Goal: Task Accomplishment & Management: Manage account settings

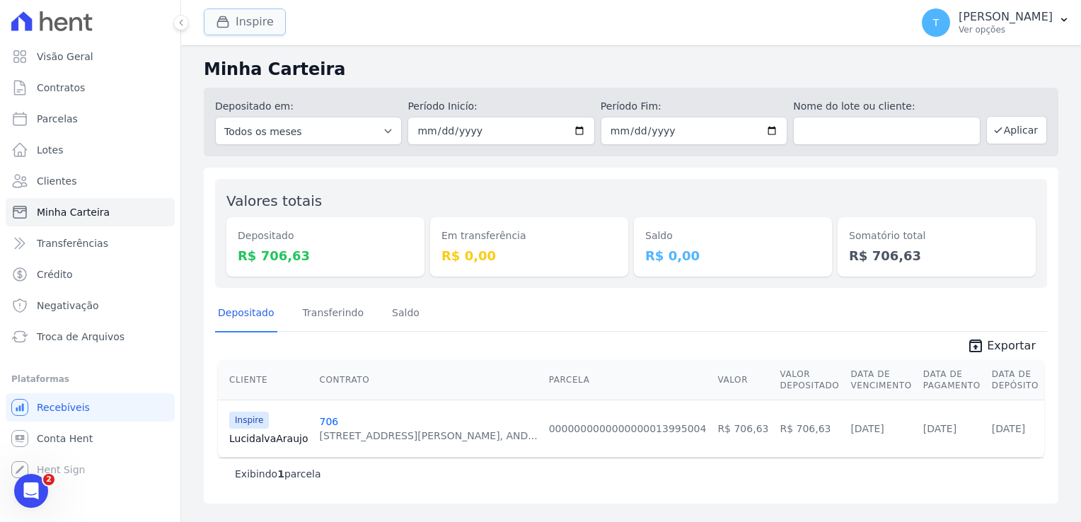
click at [251, 26] on button "Inspire" at bounding box center [245, 21] width 82 height 27
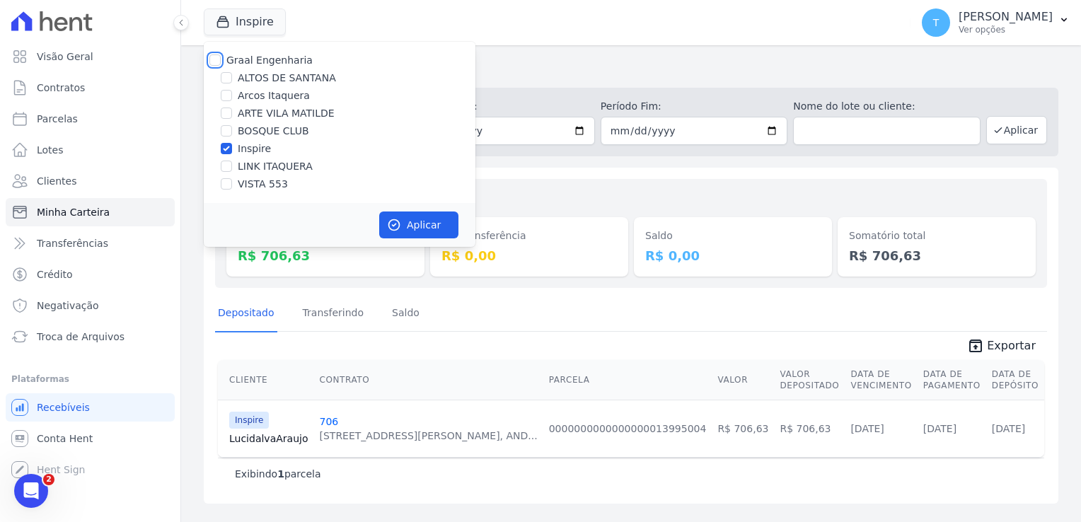
click at [218, 58] on input "Graal Engenharia" at bounding box center [214, 59] width 11 height 11
checkbox input "true"
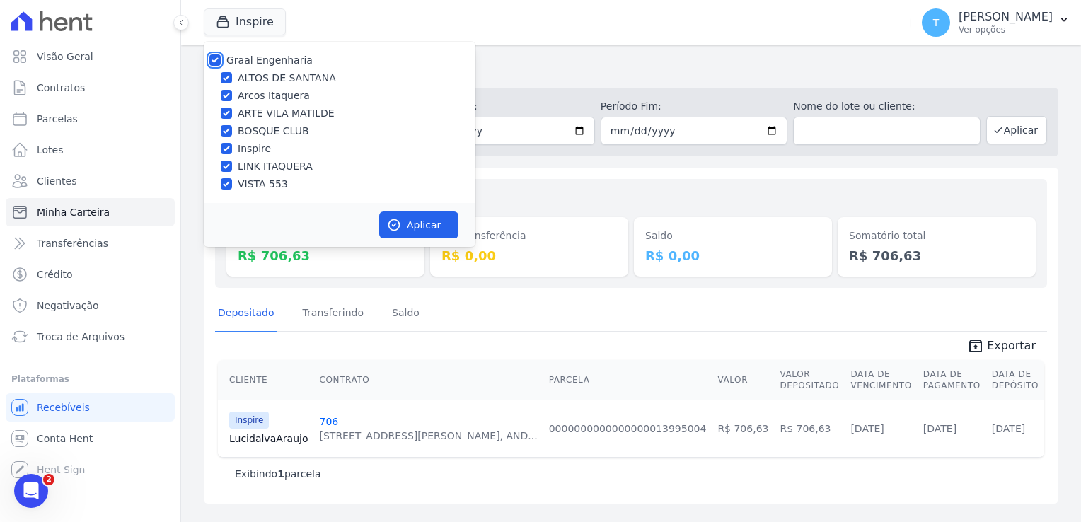
checkbox input "true"
click at [408, 223] on button "Aplicar" at bounding box center [418, 225] width 79 height 27
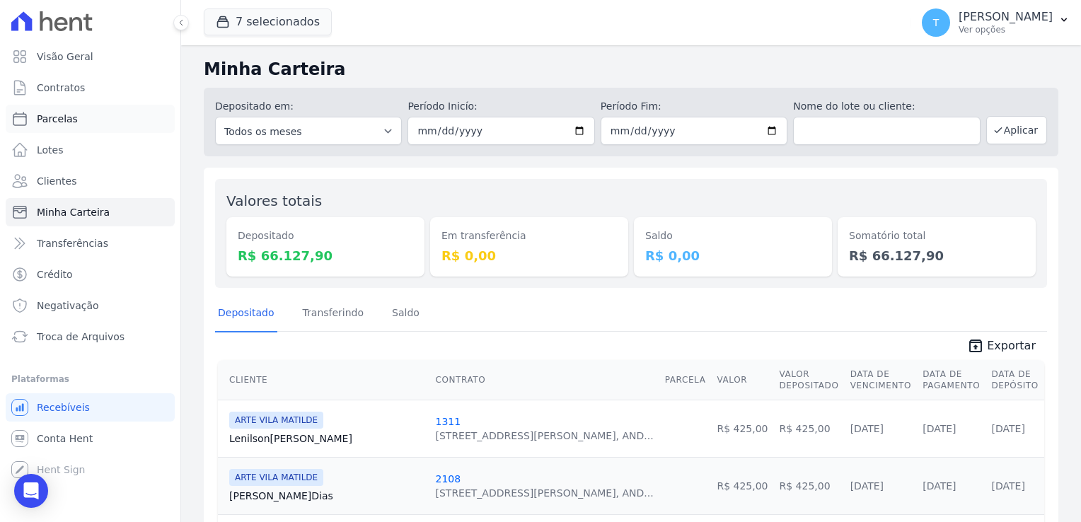
click at [67, 113] on span "Parcelas" at bounding box center [57, 119] width 41 height 14
select select
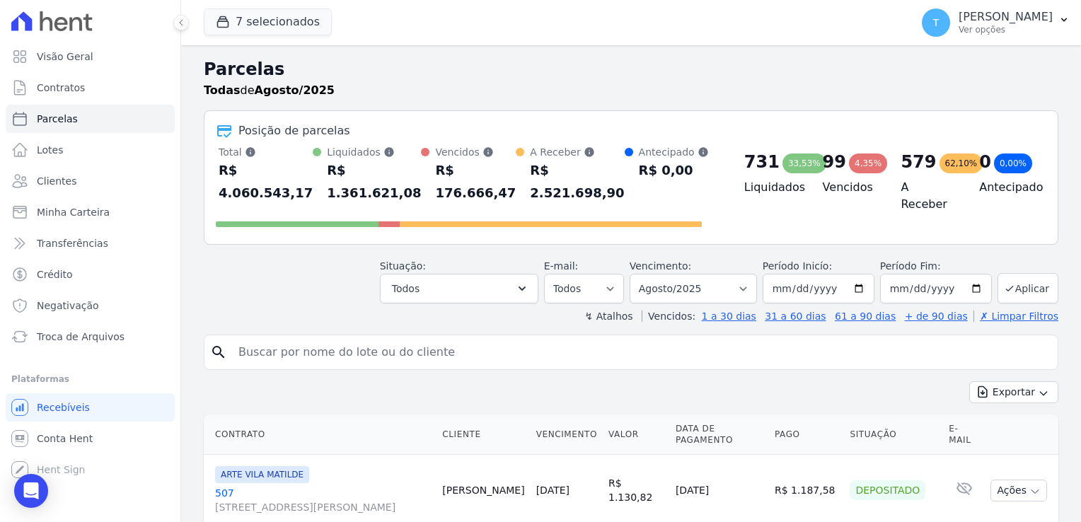
click at [331, 338] on input "search" at bounding box center [641, 352] width 822 height 28
paste input "[PERSON_NAME]"
type input "[PERSON_NAME]"
click at [860, 274] on input "[DATE]" at bounding box center [819, 289] width 112 height 30
click at [1029, 273] on button "Aplicar" at bounding box center [1028, 288] width 61 height 30
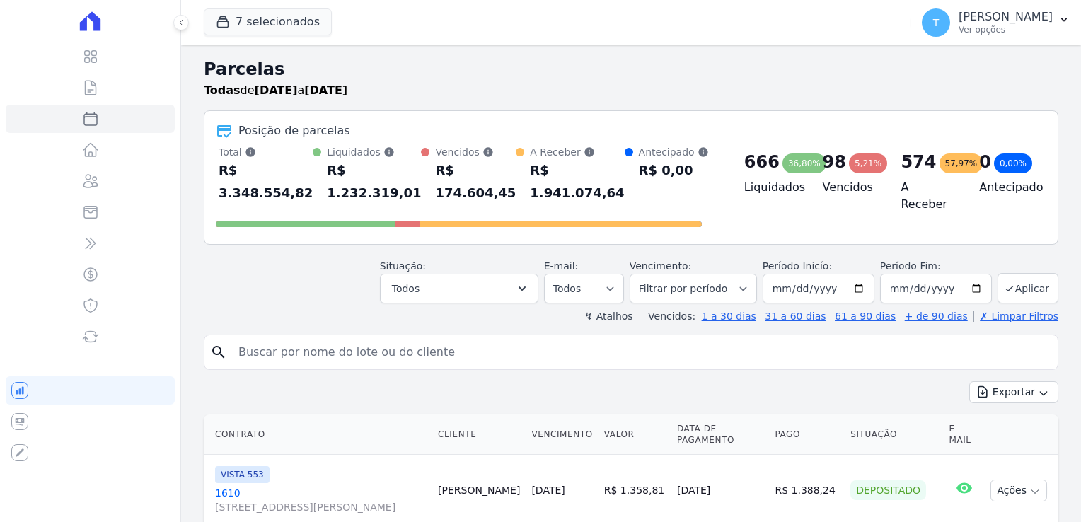
select select
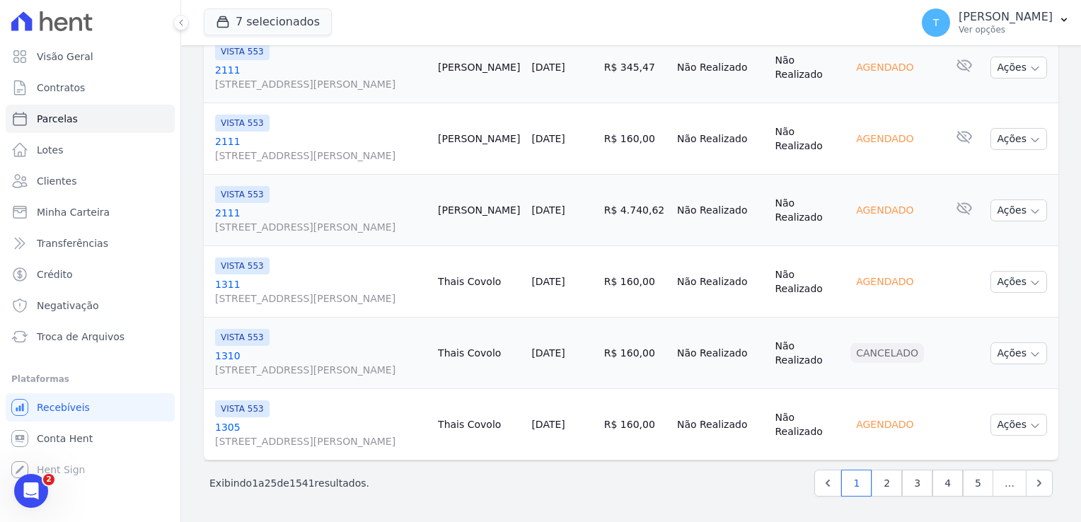
scroll to position [1987, 0]
click at [98, 335] on span "Troca de Arquivos" at bounding box center [81, 337] width 88 height 14
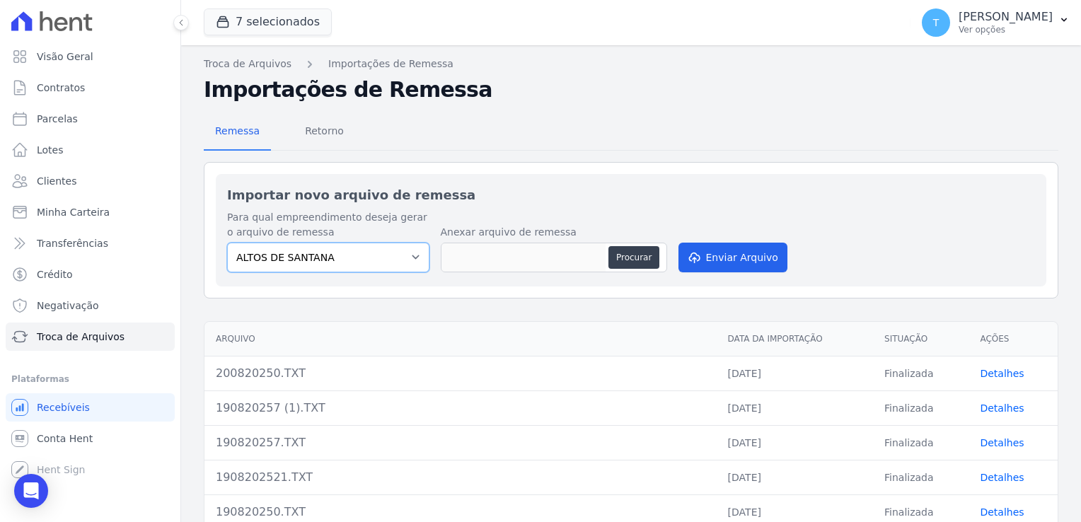
click at [405, 260] on select "ALTOS DE SANTANA Arcos Itaquera ARTE VILA MATILDE BOSQUE CLUB Inspire LINK ITAQ…" at bounding box center [328, 258] width 202 height 30
select select "f2036c47-f869-4cf7-aa49-d68e524f2024"
click at [227, 243] on select "ALTOS DE SANTANA Arcos Itaquera ARTE VILA MATILDE BOSQUE CLUB Inspire LINK ITAQ…" at bounding box center [328, 258] width 202 height 30
click at [641, 256] on button "Procurar" at bounding box center [633, 257] width 51 height 23
type input "210820250.TXT"
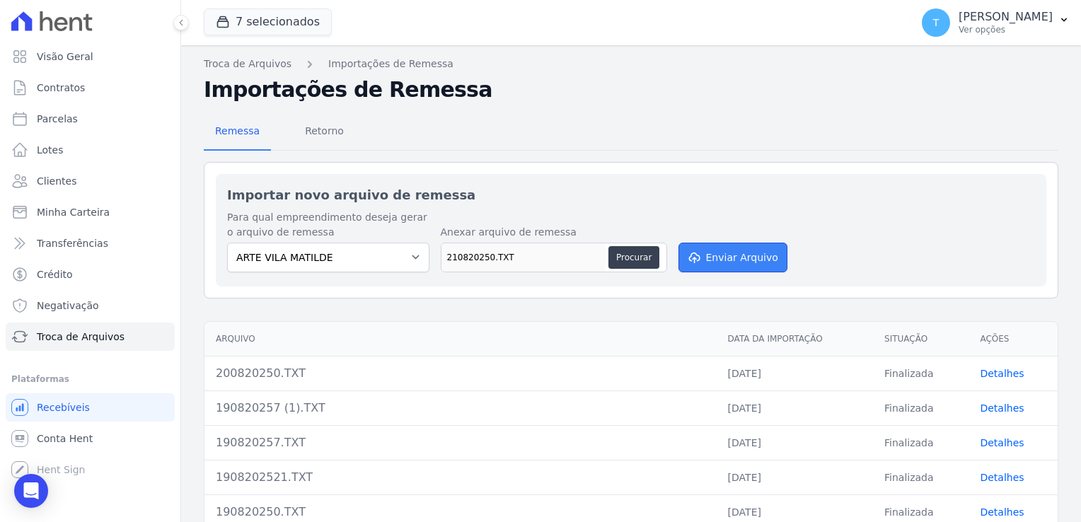
click at [732, 260] on button "Enviar Arquivo" at bounding box center [733, 258] width 109 height 30
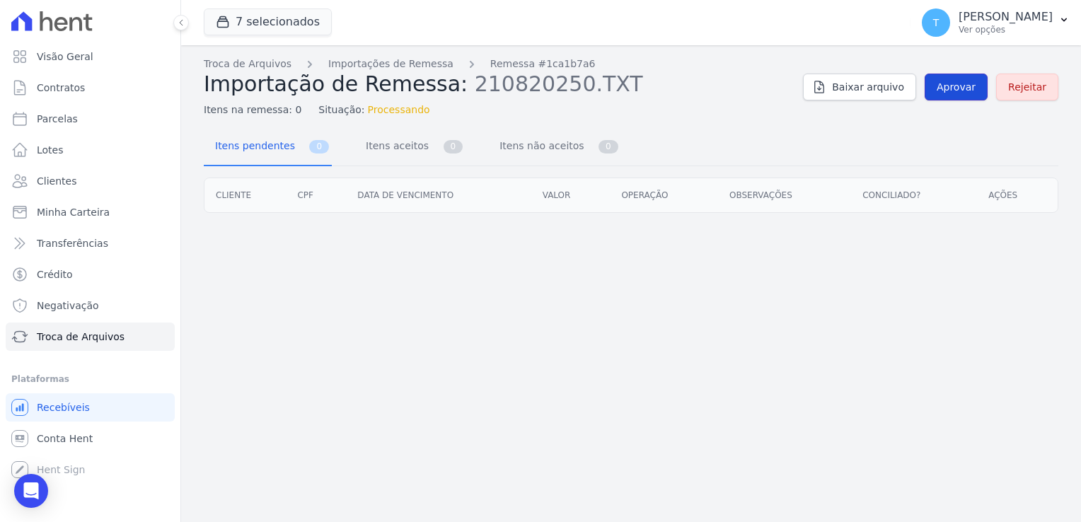
click at [969, 83] on span "Aprovar" at bounding box center [956, 87] width 39 height 14
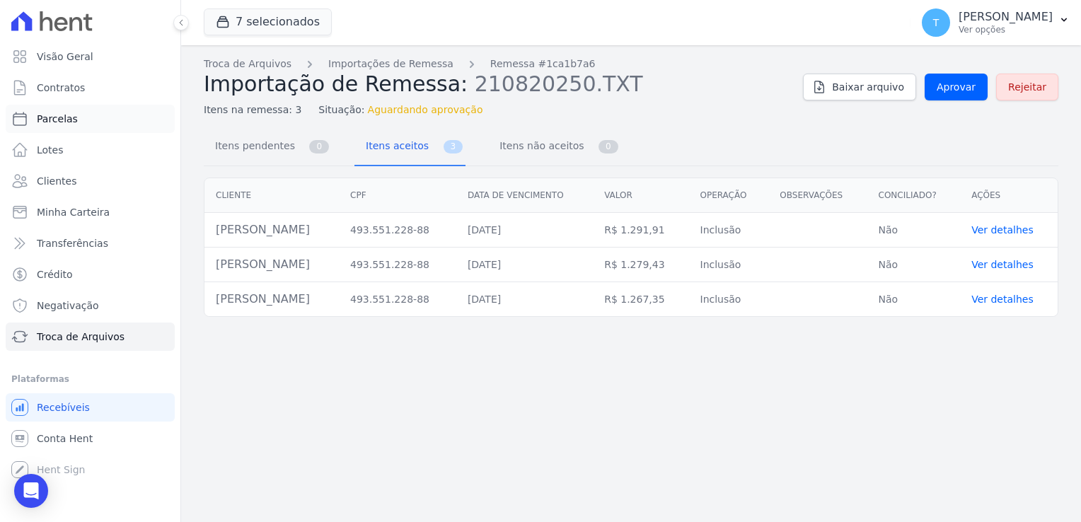
click at [70, 119] on span "Parcelas" at bounding box center [57, 119] width 41 height 14
select select
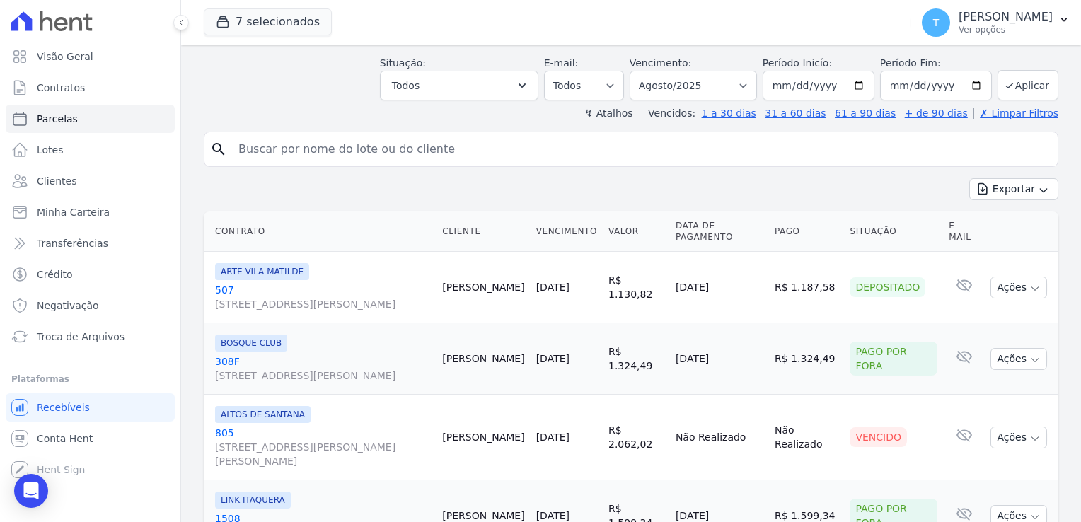
scroll to position [212, 0]
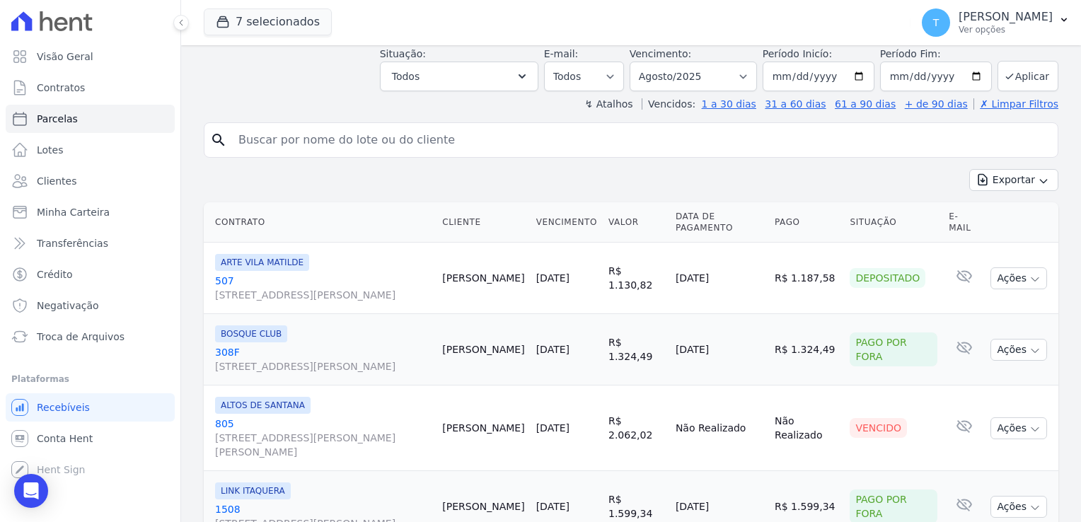
click at [432, 126] on input "search" at bounding box center [641, 140] width 822 height 28
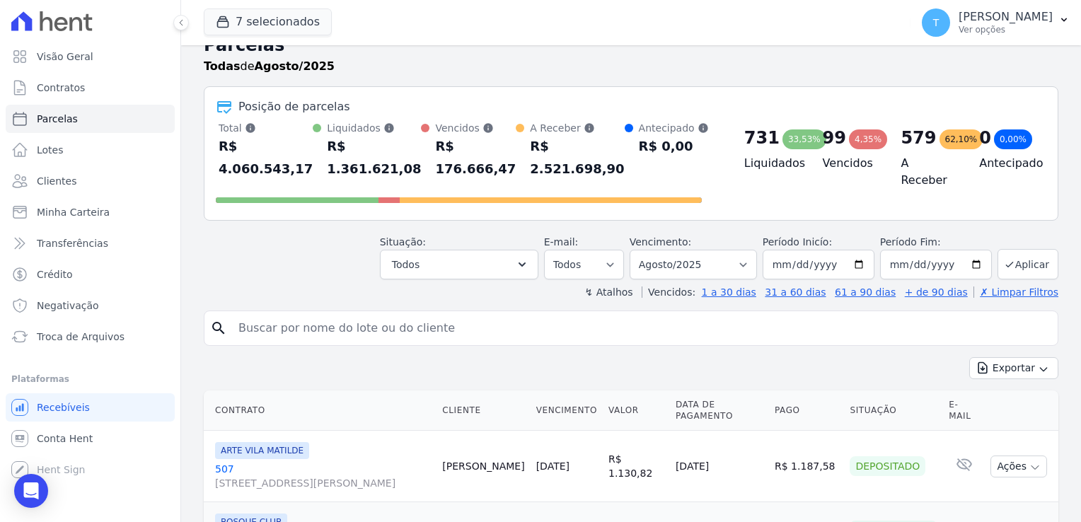
scroll to position [0, 0]
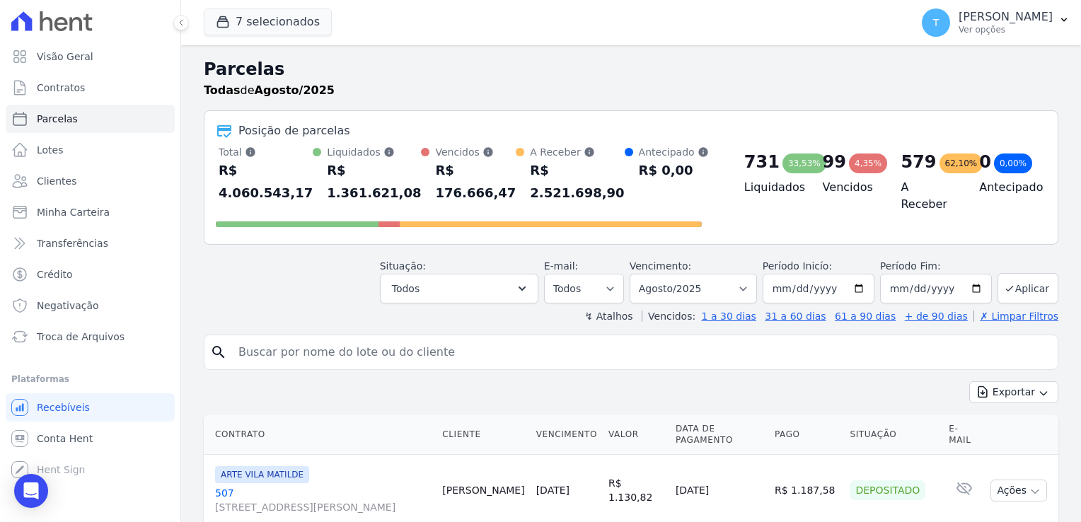
paste input "Hassan Gonçalves Dias Deraoui"
click at [947, 338] on input "Hassan Gonçalves Dias Deraoui" at bounding box center [641, 352] width 822 height 28
type input "Hassan Gonçalves Dias Deraoui"
select select
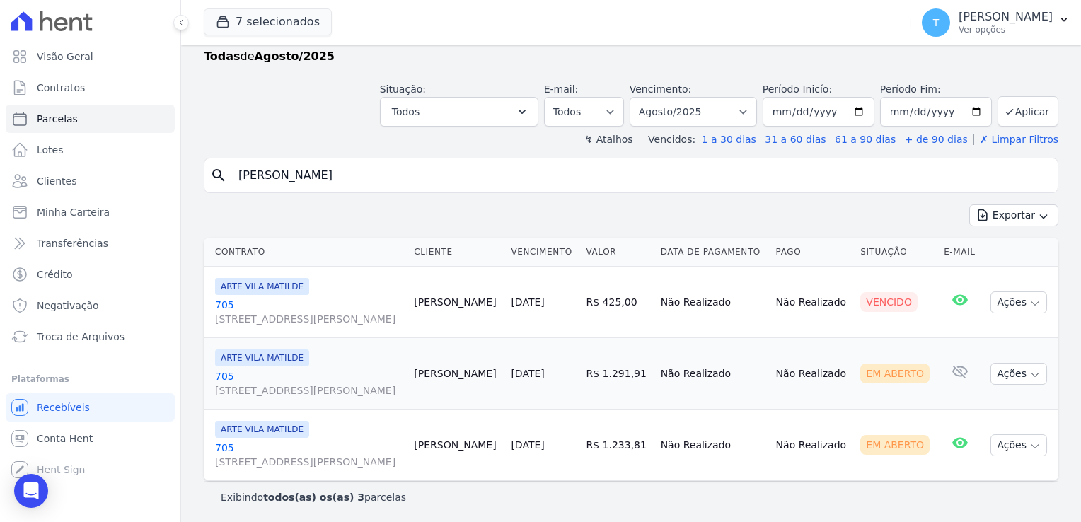
scroll to position [34, 0]
click at [1010, 109] on button "Aplicar" at bounding box center [1028, 111] width 61 height 30
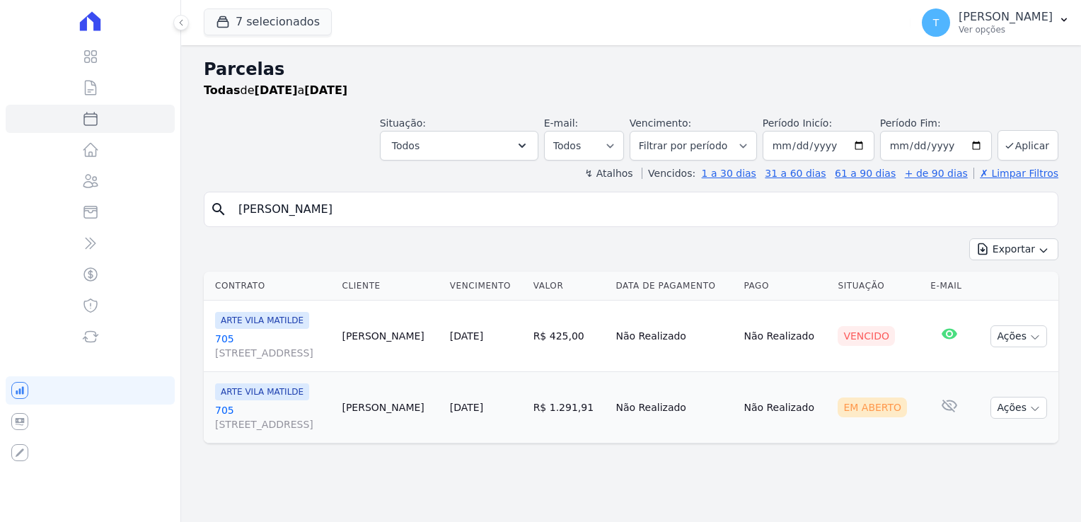
select select
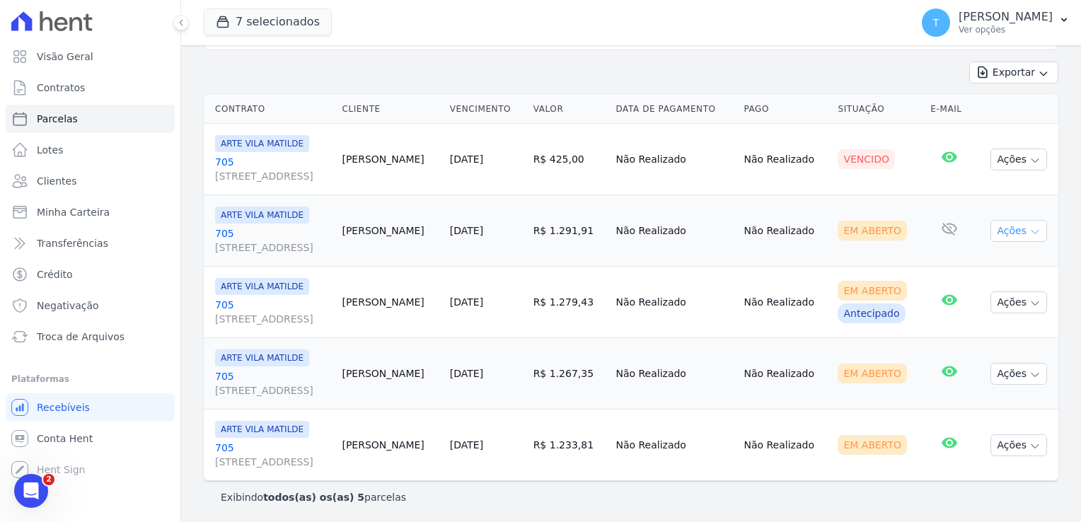
click at [1029, 229] on icon "button" at bounding box center [1034, 231] width 11 height 11
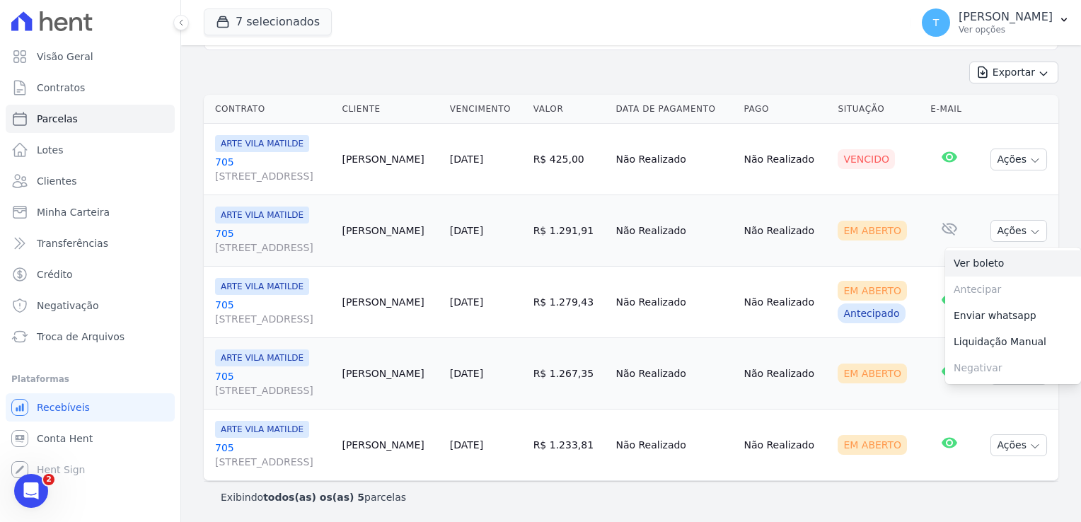
click at [982, 265] on link "Ver boleto" at bounding box center [1013, 263] width 136 height 26
click at [783, 279] on td "Não Realizado" at bounding box center [785, 302] width 94 height 71
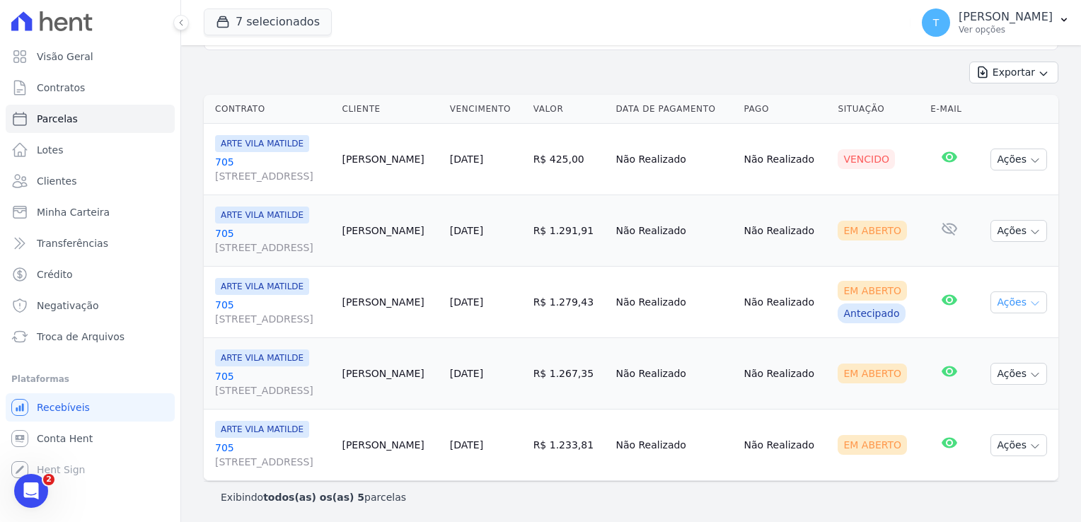
click at [1029, 306] on icon "button" at bounding box center [1034, 303] width 11 height 11
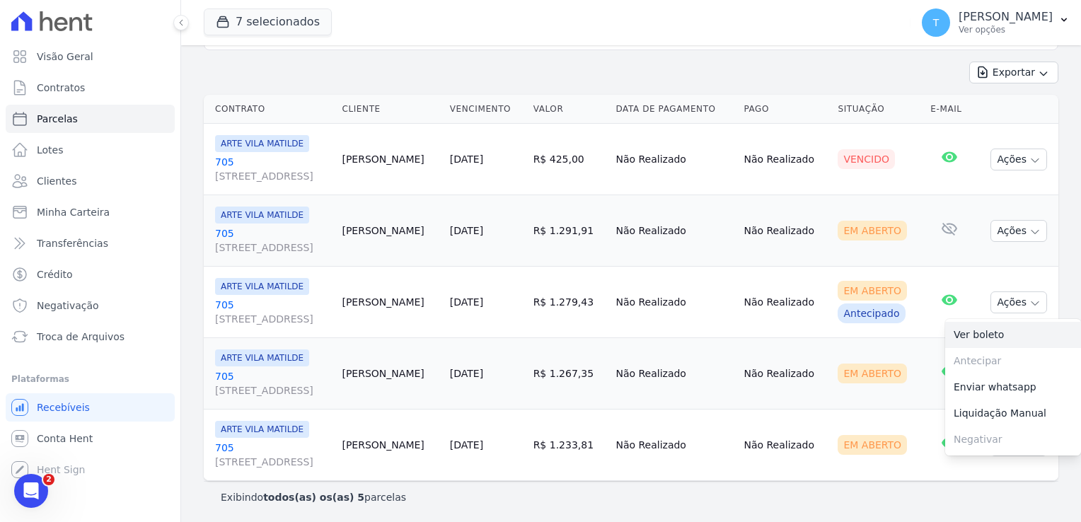
click at [979, 335] on link "Ver boleto" at bounding box center [1013, 335] width 136 height 26
click at [717, 352] on td "Não Realizado" at bounding box center [674, 373] width 128 height 71
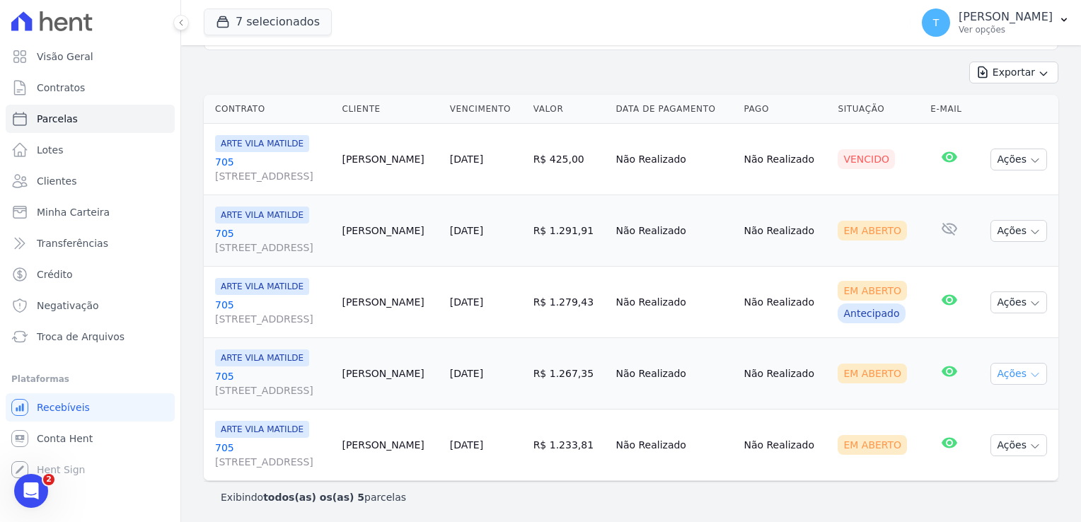
click at [1029, 374] on icon "button" at bounding box center [1034, 374] width 11 height 11
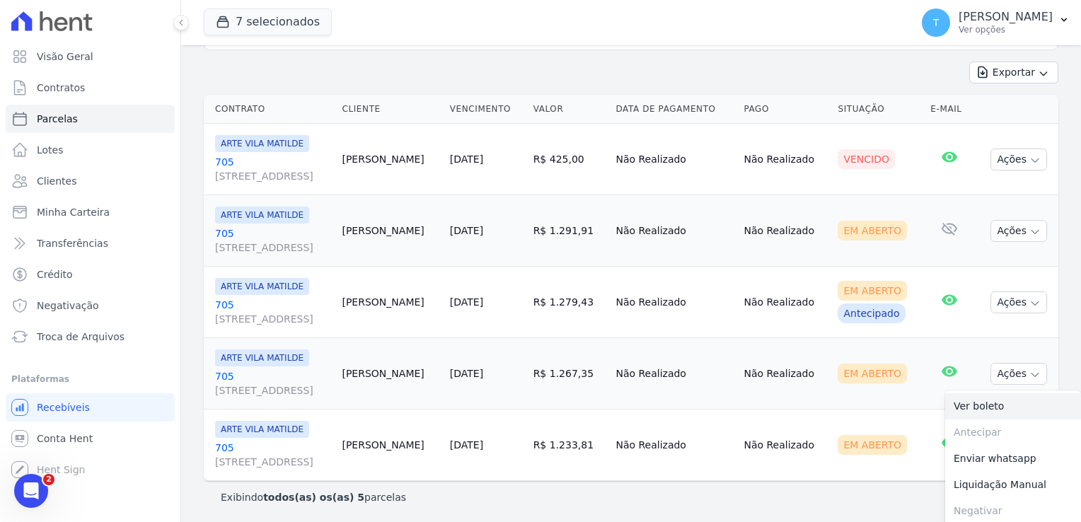
click at [988, 409] on link "Ver boleto" at bounding box center [1013, 406] width 136 height 26
click at [585, 485] on div "Exibindo todos(as) os(as) 5 parcelas" at bounding box center [631, 497] width 855 height 32
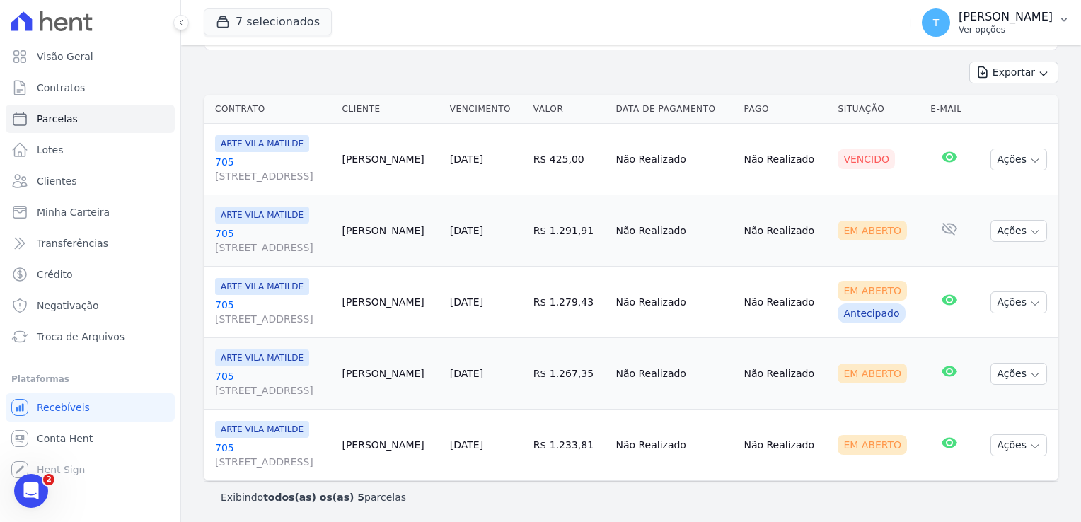
click at [959, 33] on p "Ver opções" at bounding box center [1006, 29] width 94 height 11
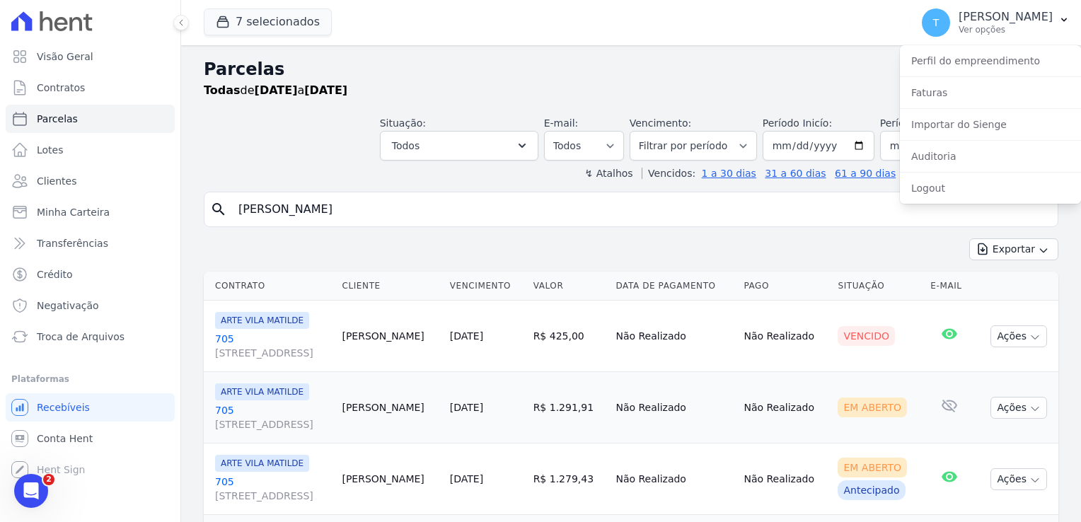
drag, startPoint x: 421, startPoint y: 209, endPoint x: 203, endPoint y: 210, distance: 217.9
click at [203, 210] on div "Parcelas Todas de 01/08/2025 a 31/08/2025 Situação: Agendado Em Aberto Pago Pro…" at bounding box center [631, 373] width 900 height 656
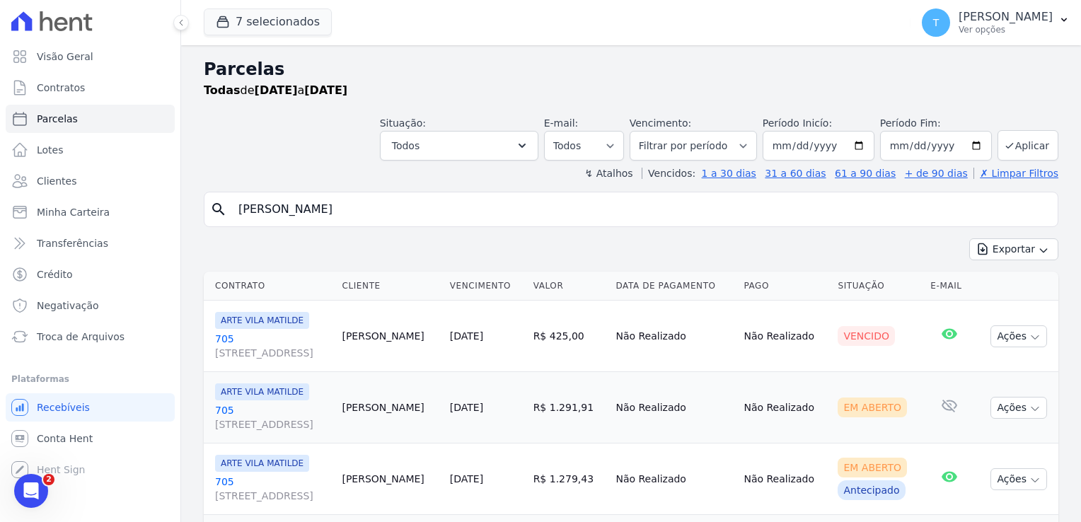
paste input "Giulia da Costa Sanchez"
type input "Giulia da Costa Sanchez"
select select
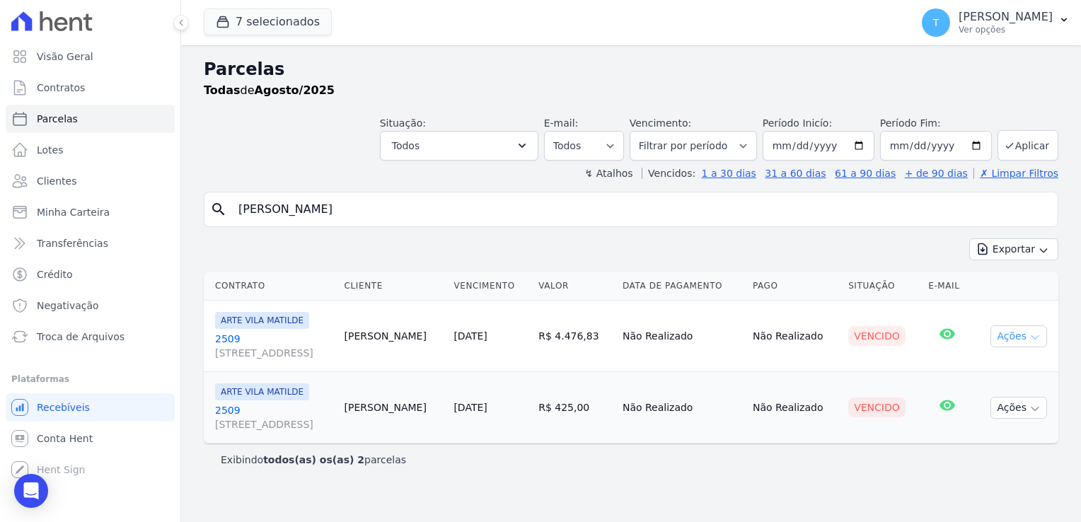
click at [1041, 333] on button "Ações" at bounding box center [1019, 336] width 57 height 22
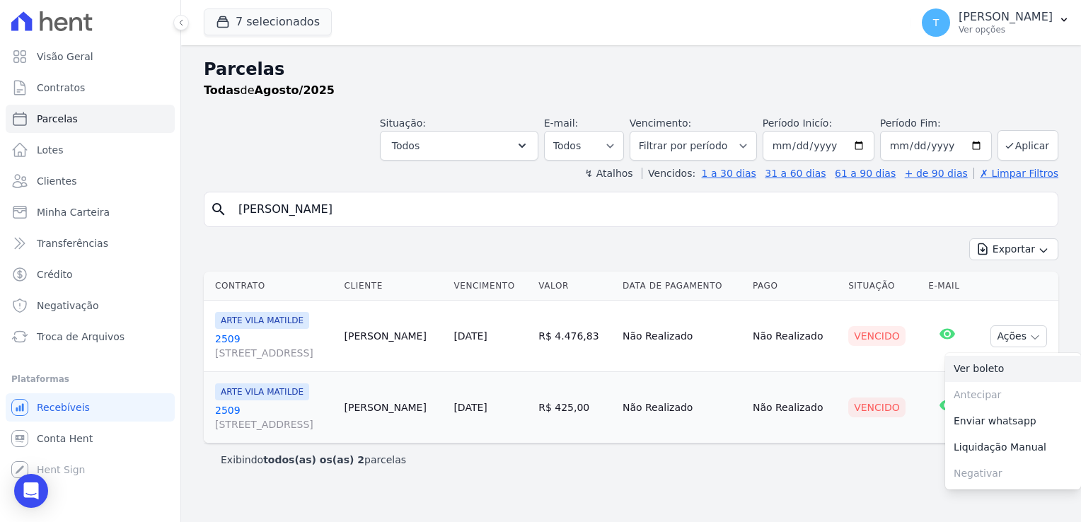
click at [1014, 372] on link "Ver boleto" at bounding box center [1013, 369] width 136 height 26
click at [359, 459] on p "Exibindo todos(as) os(as) 2 parcelas" at bounding box center [313, 460] width 185 height 14
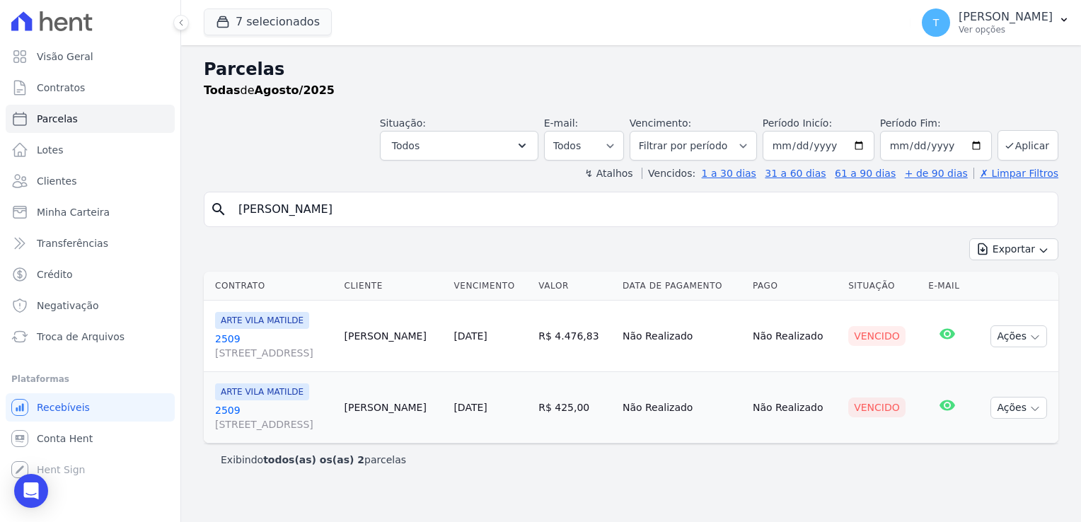
drag, startPoint x: 390, startPoint y: 209, endPoint x: 188, endPoint y: 222, distance: 202.0
click at [188, 222] on div "Parcelas Todas de Agosto/2025 Situação: Agendado Em Aberto Pago Processando Can…" at bounding box center [631, 283] width 900 height 477
paste input "Solange Gonçalves da Silva"
click at [837, 213] on input "Solange Gonçalves da Silva" at bounding box center [641, 209] width 822 height 28
type input "Solange Gonçalves da Silva"
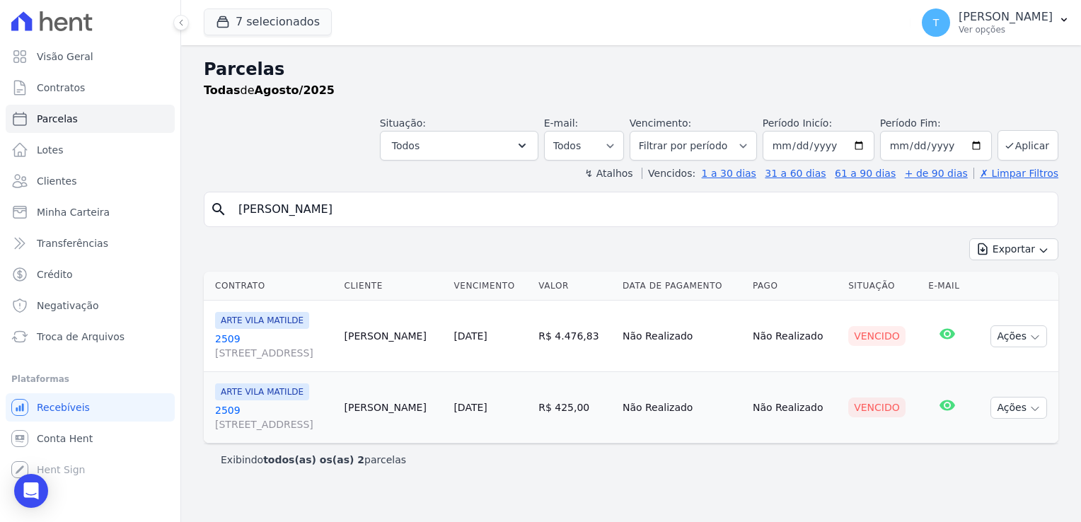
select select
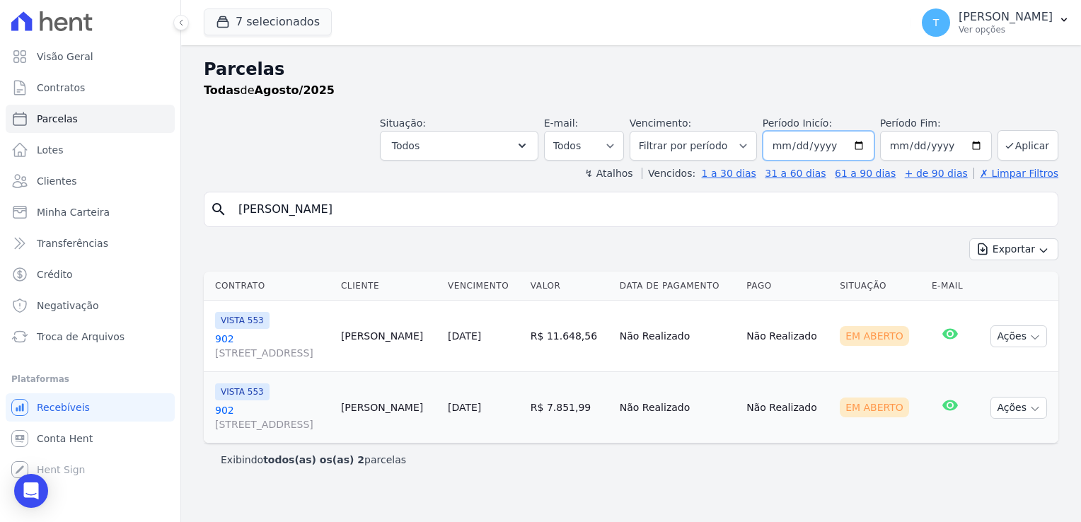
click at [872, 145] on input "[DATE]" at bounding box center [819, 146] width 112 height 30
type input "[DATE]"
click at [1029, 154] on button "Aplicar" at bounding box center [1028, 145] width 61 height 30
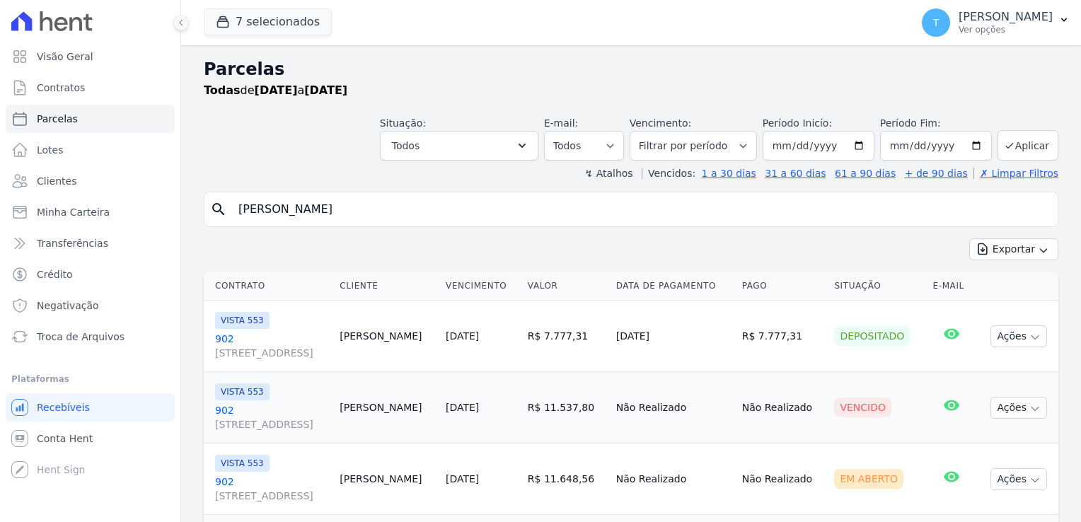
select select
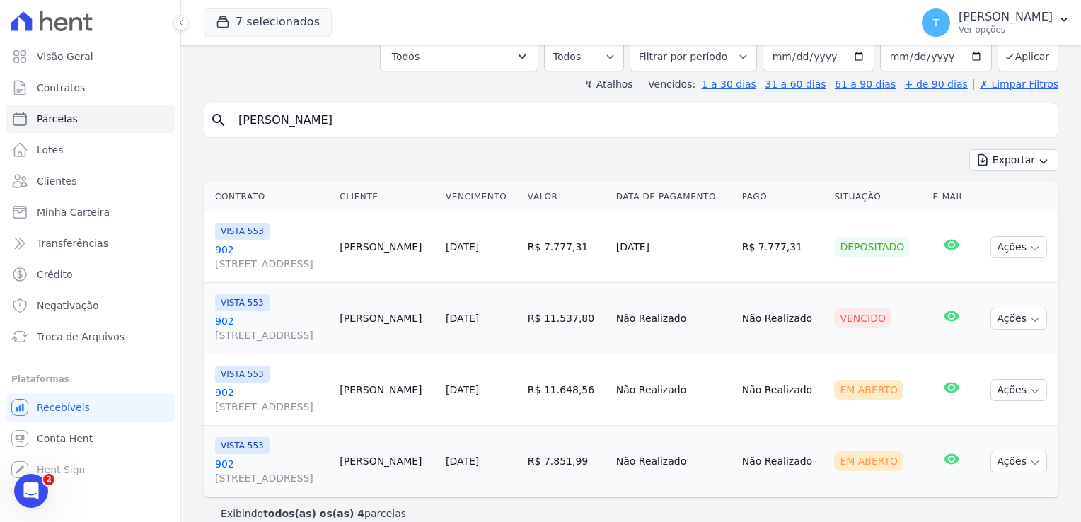
scroll to position [105, 0]
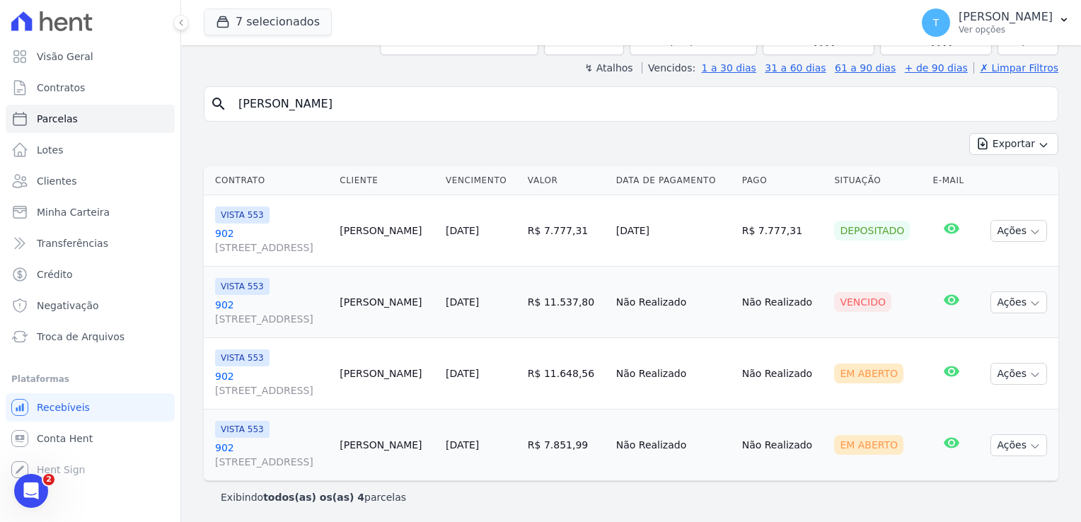
click at [222, 230] on link "902 [STREET_ADDRESS]" at bounding box center [271, 240] width 113 height 28
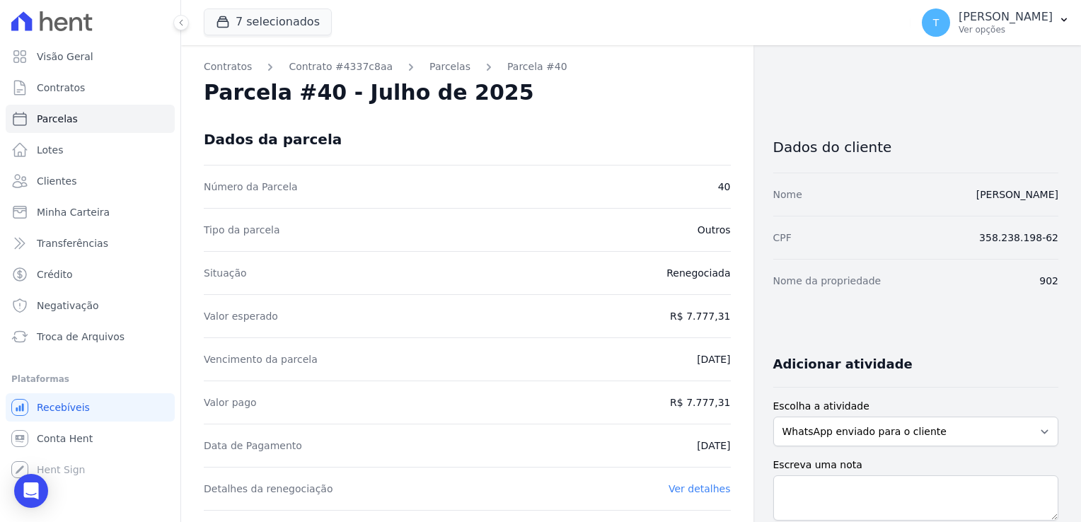
select select
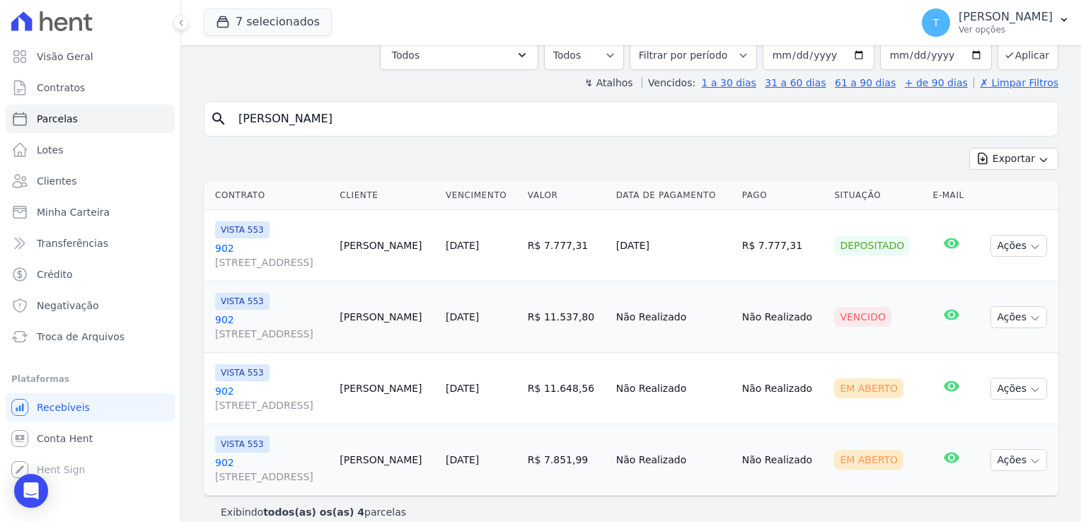
scroll to position [105, 0]
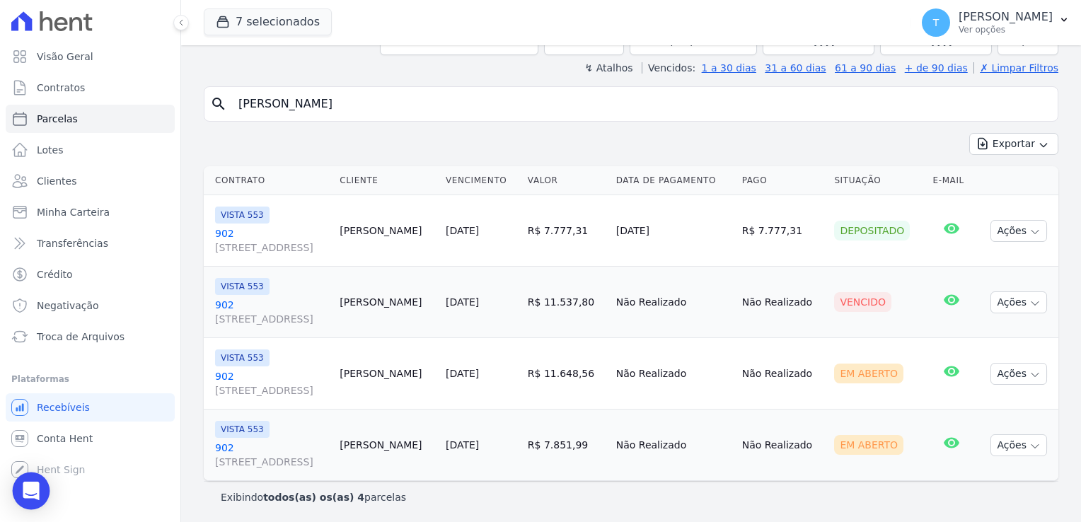
click at [36, 487] on icon "Open Intercom Messenger" at bounding box center [31, 491] width 16 height 18
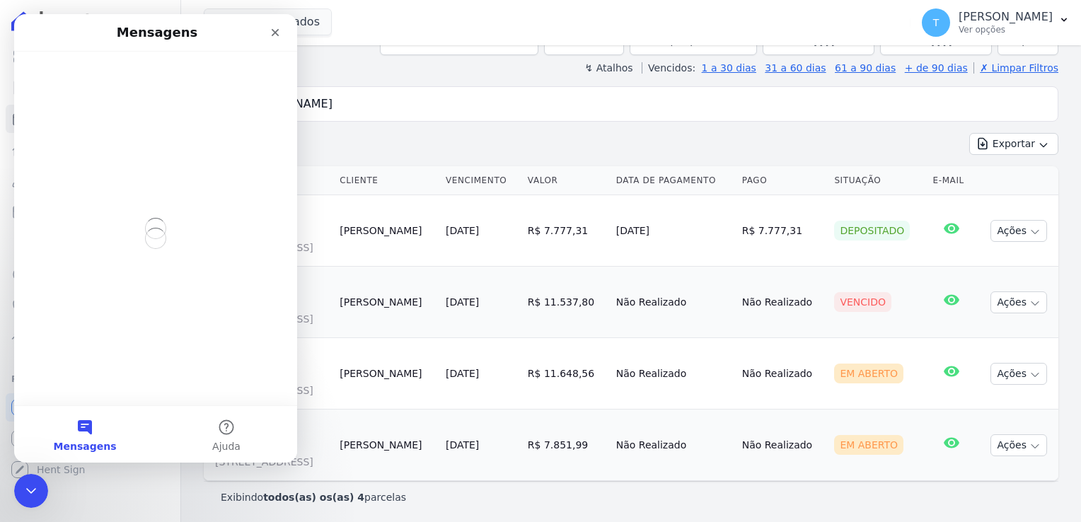
scroll to position [0, 0]
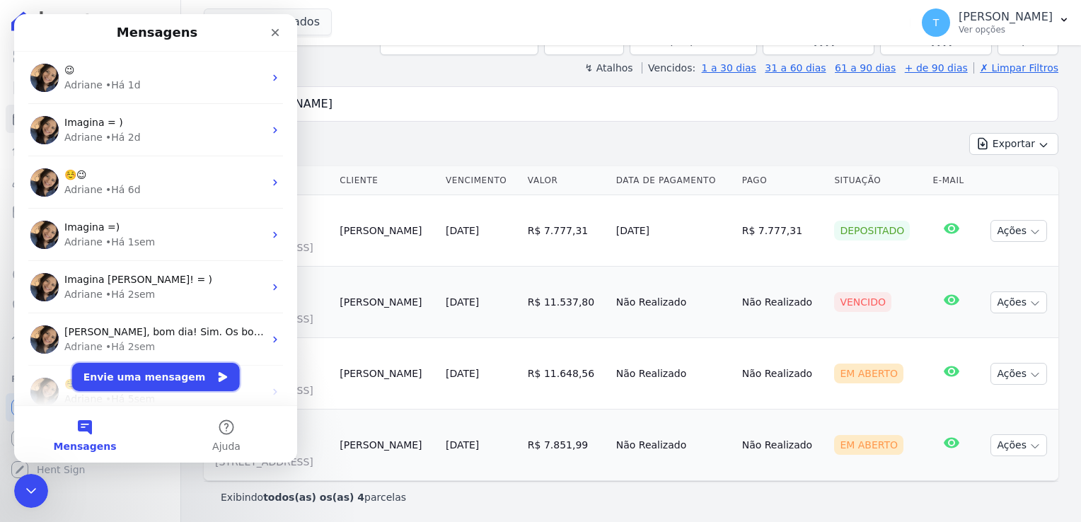
click at [132, 379] on button "Envie uma mensagem" at bounding box center [156, 377] width 168 height 28
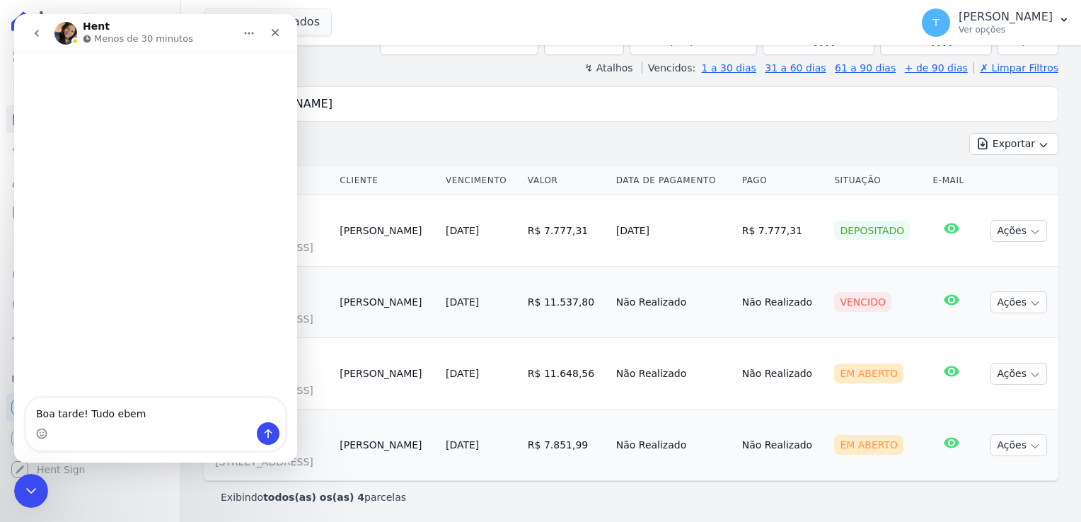
type textarea "Boa tarde! Tudo ebem?"
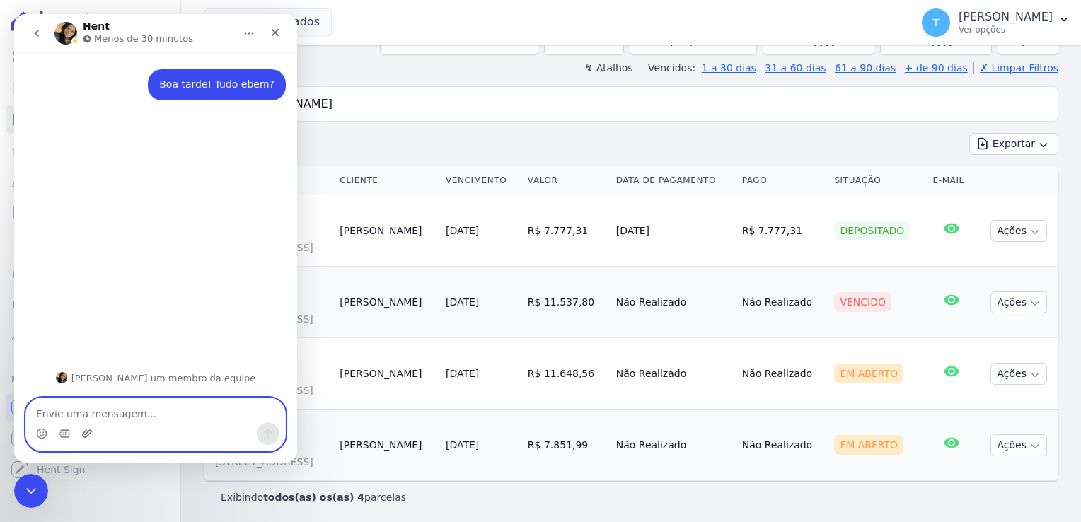
click at [88, 432] on icon "Upload do anexo" at bounding box center [87, 433] width 10 height 8
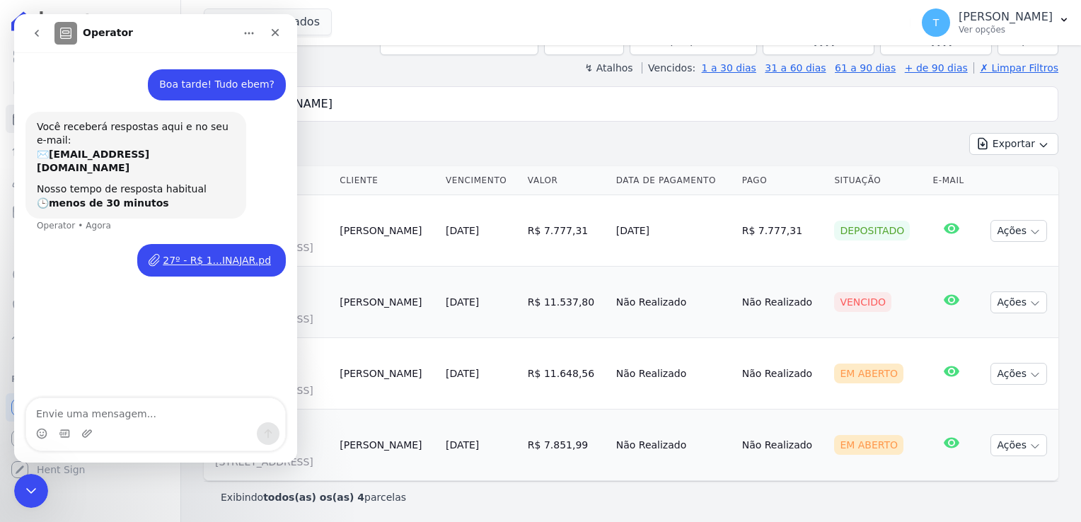
click at [120, 423] on div "Messenger da Intercom" at bounding box center [155, 433] width 259 height 23
click at [108, 415] on textarea "Envie uma mensagem..." at bounding box center [155, 410] width 259 height 24
paste textarea "Solange Gonçalves da Silva"
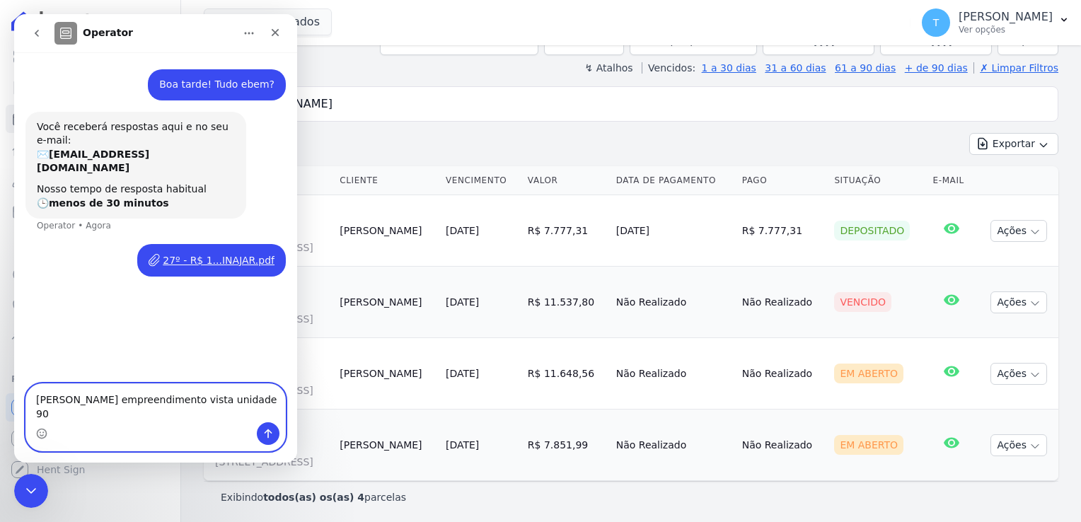
type textarea "Solange Gonçalves da Silva empreendimento vista unidade 902"
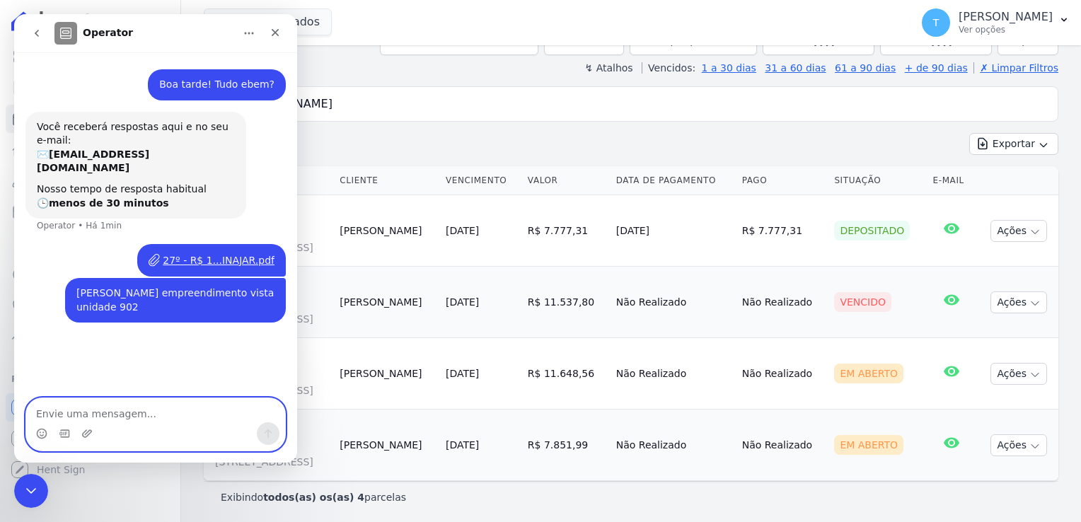
click at [185, 412] on textarea "Envie uma mensagem..." at bounding box center [155, 410] width 259 height 24
type textarea "parcela 29"
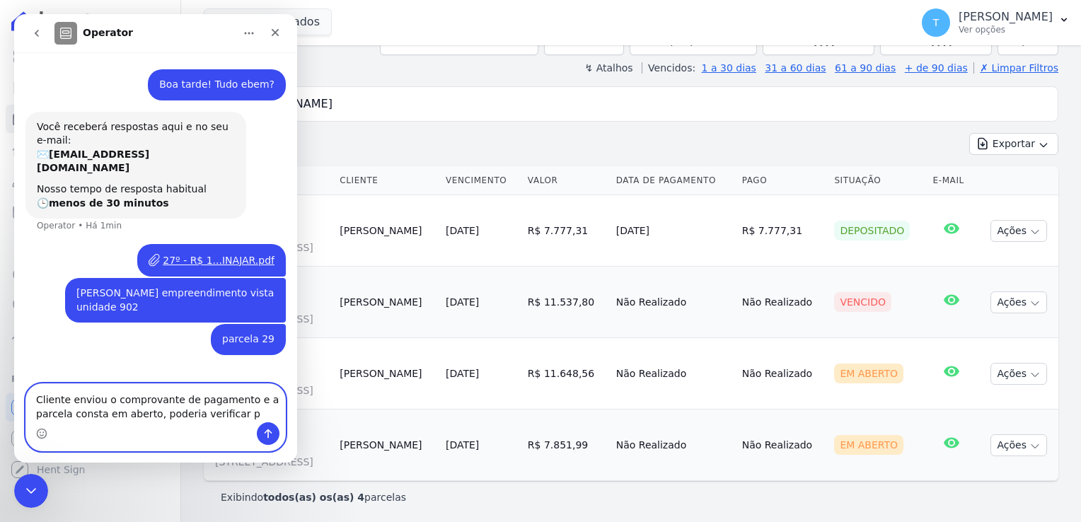
type textarea "Cliente enviou o comprovante de pagamento e a parcela consta em aberto, poderia…"
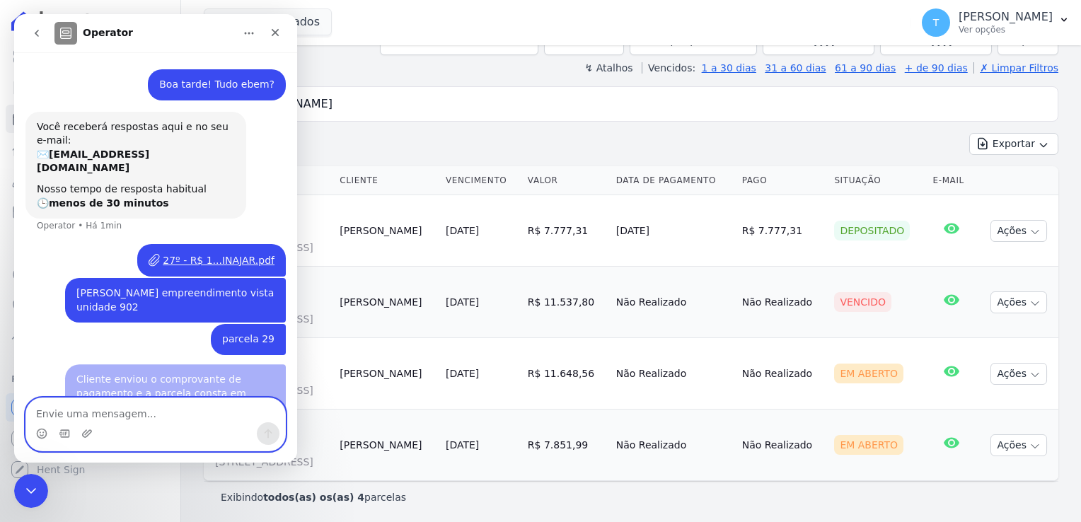
scroll to position [18, 0]
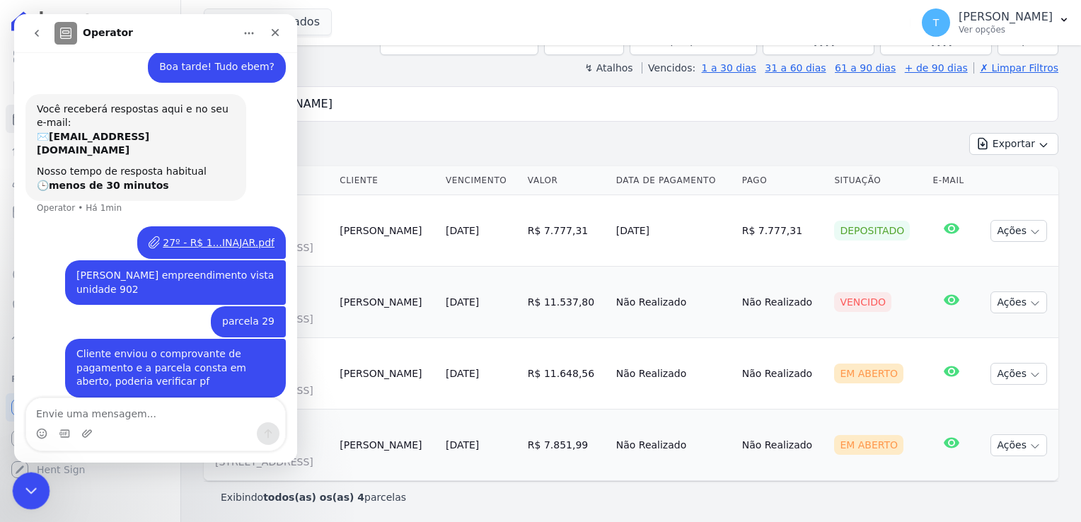
click at [25, 487] on icon "Encerramento do Messenger da Intercom" at bounding box center [29, 489] width 10 height 6
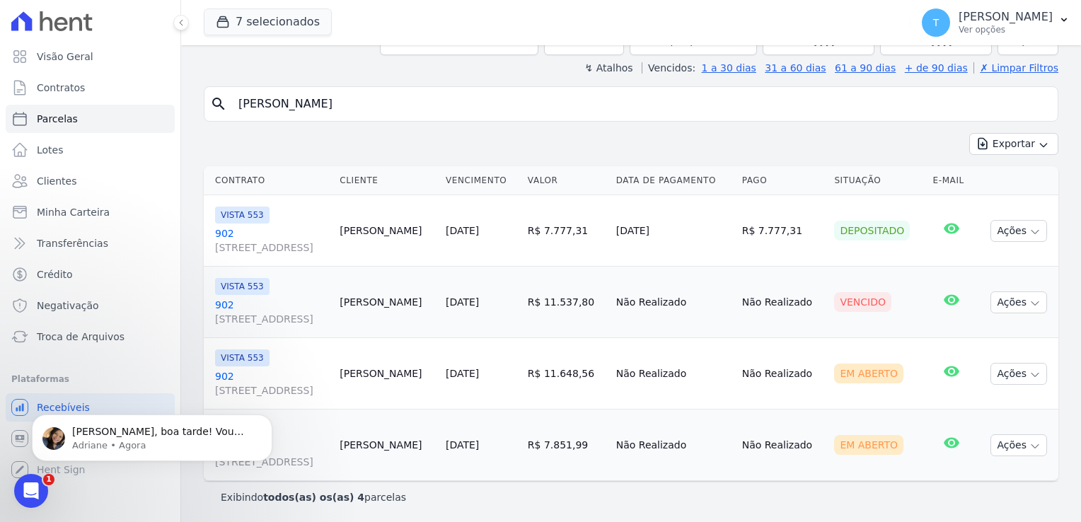
scroll to position [113, 0]
drag, startPoint x: 405, startPoint y: 98, endPoint x: 202, endPoint y: 112, distance: 203.6
click at [202, 112] on div "Parcelas Todas de 01/07/2025 a 31/08/2025 Situação: Agendado Em Aberto Pago Pro…" at bounding box center [631, 232] width 900 height 584
type input "[PERSON_NAME]"
click at [107, 444] on p "Adriane • Há 1min" at bounding box center [163, 445] width 183 height 13
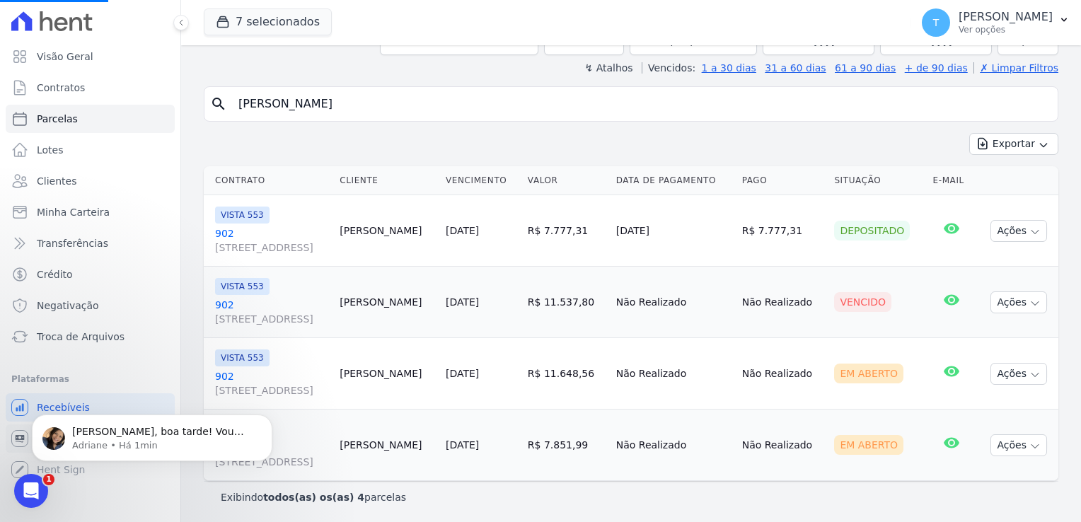
scroll to position [0, 0]
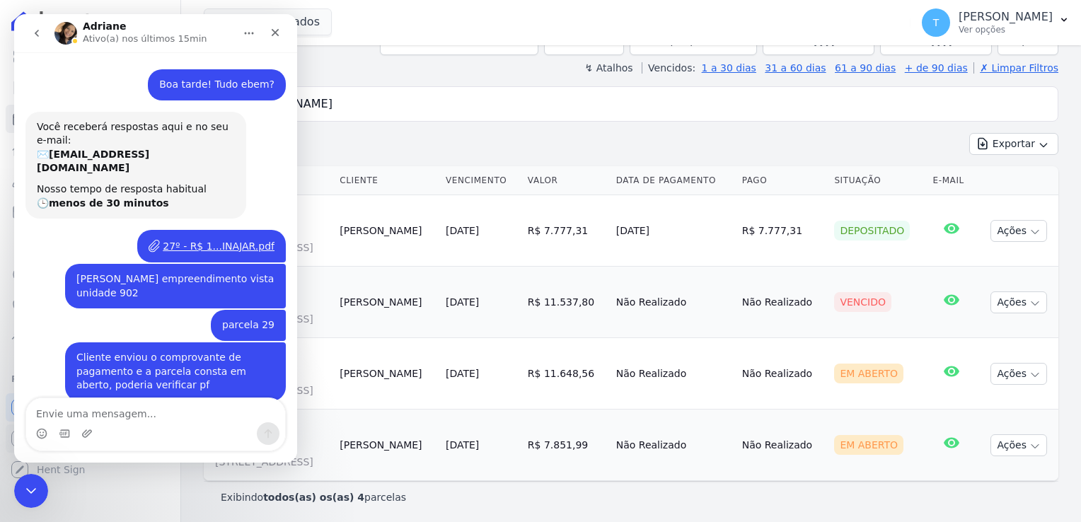
select select
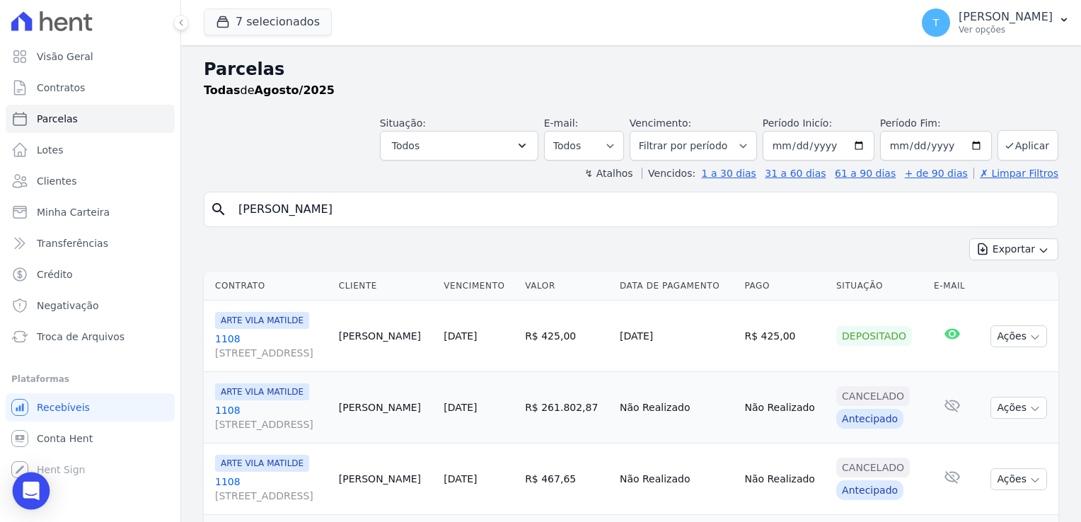
click at [28, 492] on icon "Open Intercom Messenger" at bounding box center [31, 491] width 16 height 18
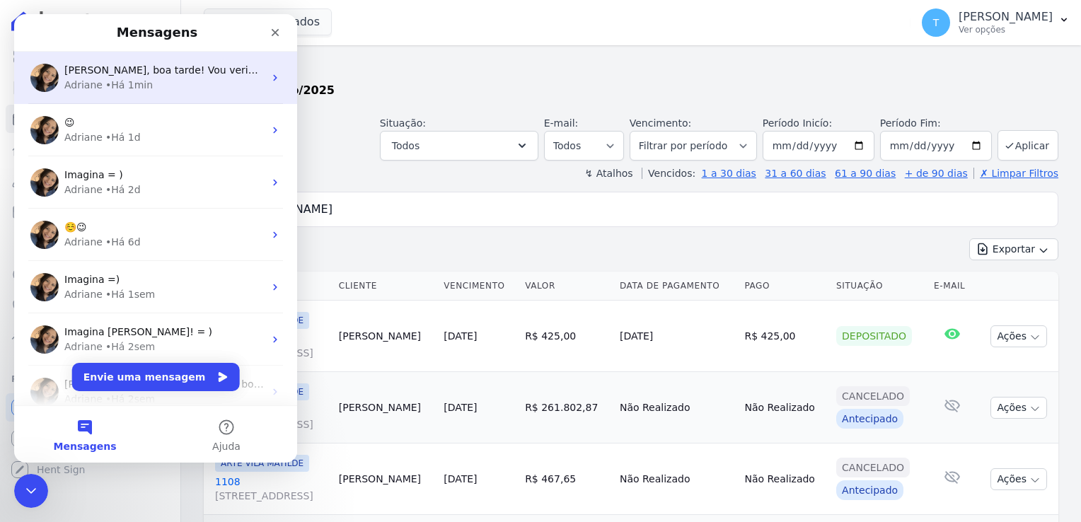
click at [184, 58] on div "Olá Thayna, boa tarde! Vou verificar. ;) Adriane • Há 1min" at bounding box center [155, 78] width 283 height 52
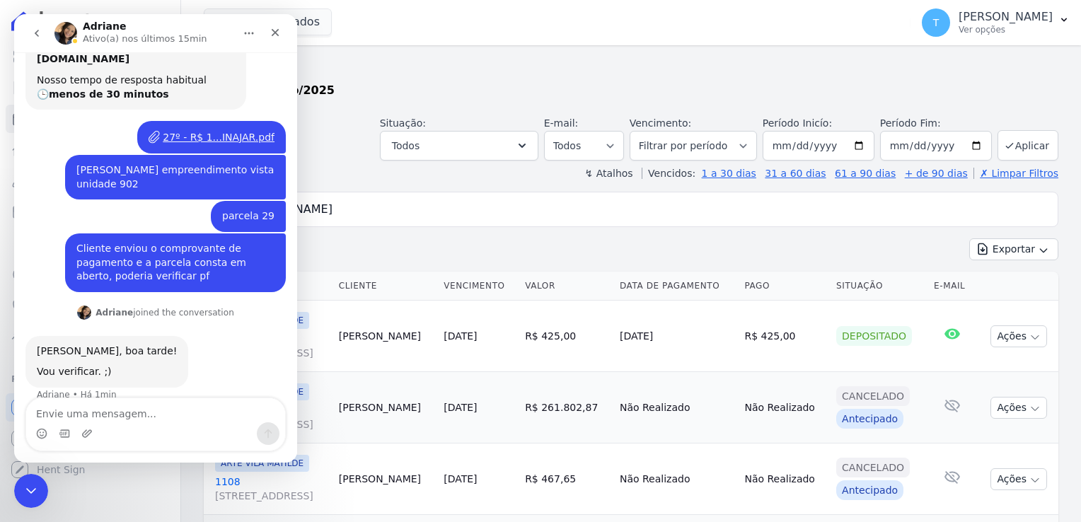
scroll to position [113, 0]
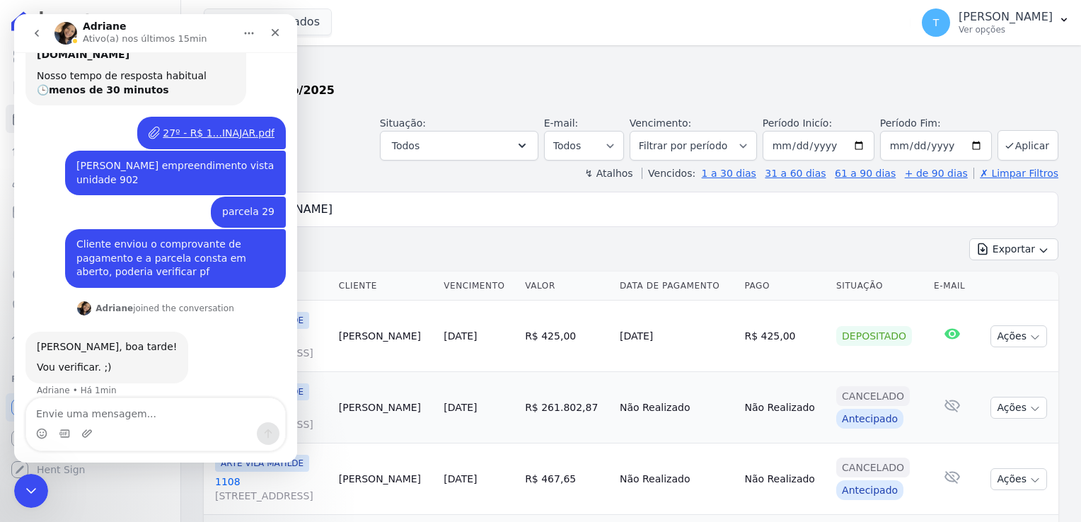
click at [125, 403] on textarea "Envie uma mensagem..." at bounding box center [155, 410] width 259 height 24
type textarea "obrigada"
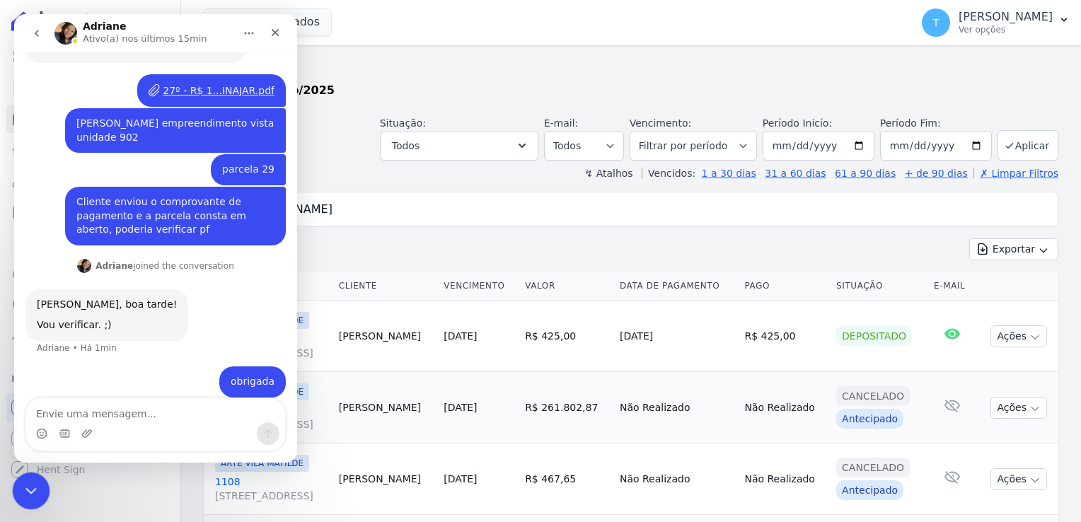
click at [29, 489] on icon "Encerramento do Messenger da Intercom" at bounding box center [29, 488] width 17 height 17
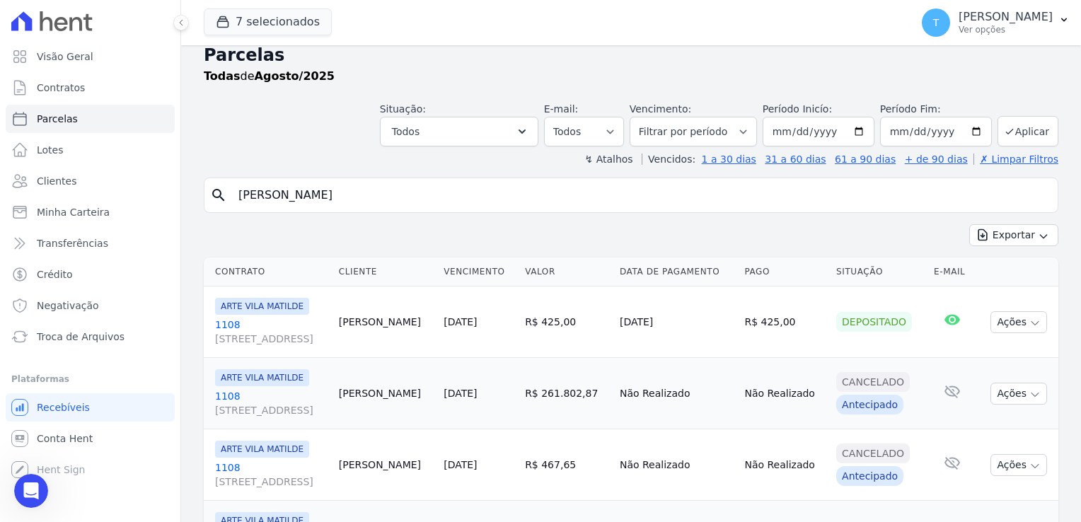
scroll to position [0, 0]
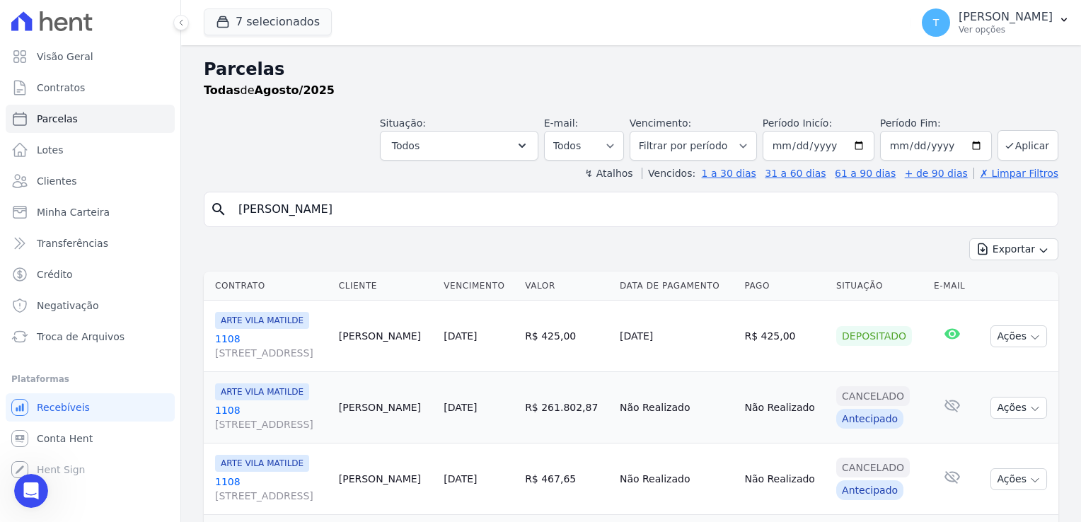
click at [853, 143] on input "2025-08-01" at bounding box center [819, 146] width 112 height 30
type input "2025-07-01"
click at [1020, 151] on button "Aplicar" at bounding box center [1028, 145] width 61 height 30
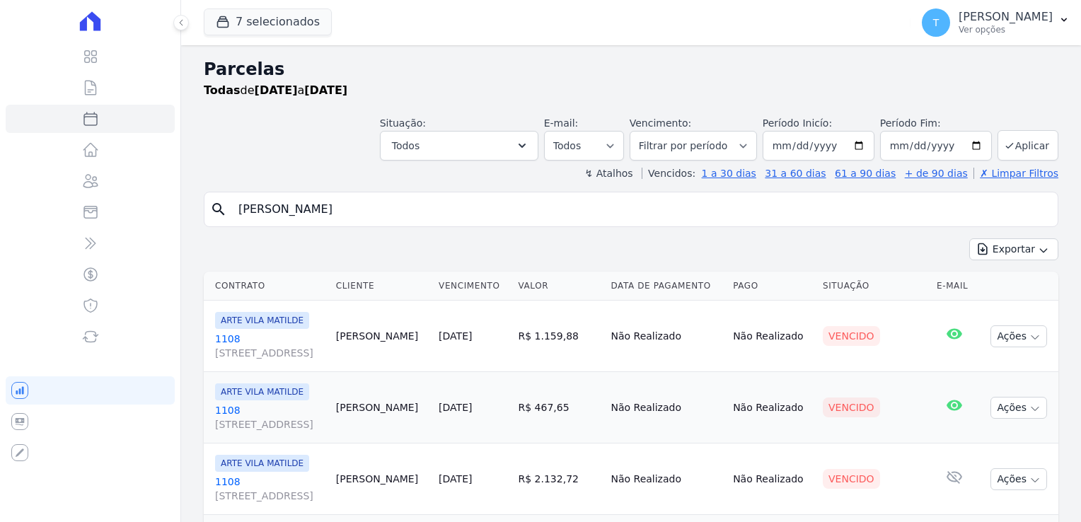
select select
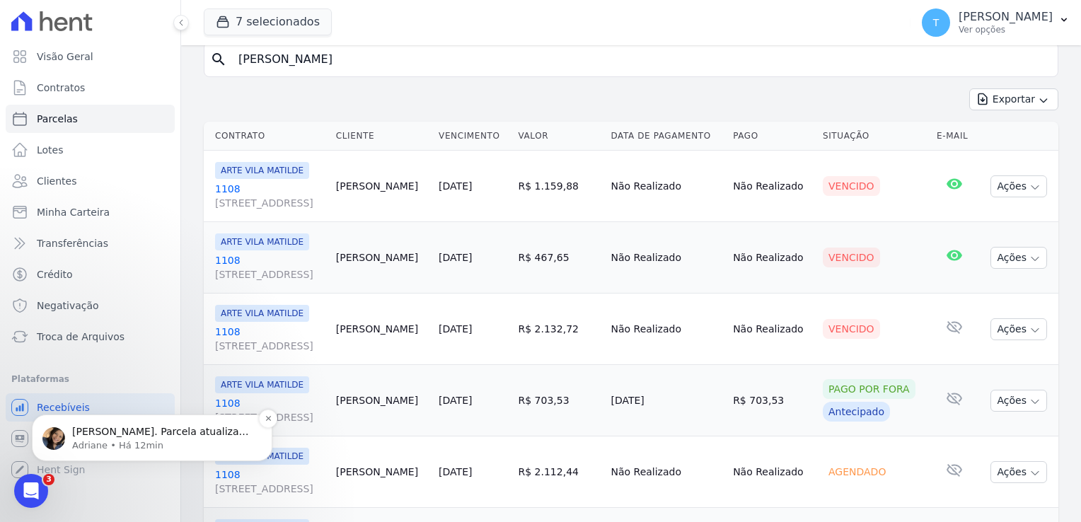
click at [108, 430] on p "[PERSON_NAME]. Parcela atualizada. Valor será transferido na próxima operação a…" at bounding box center [163, 432] width 183 height 14
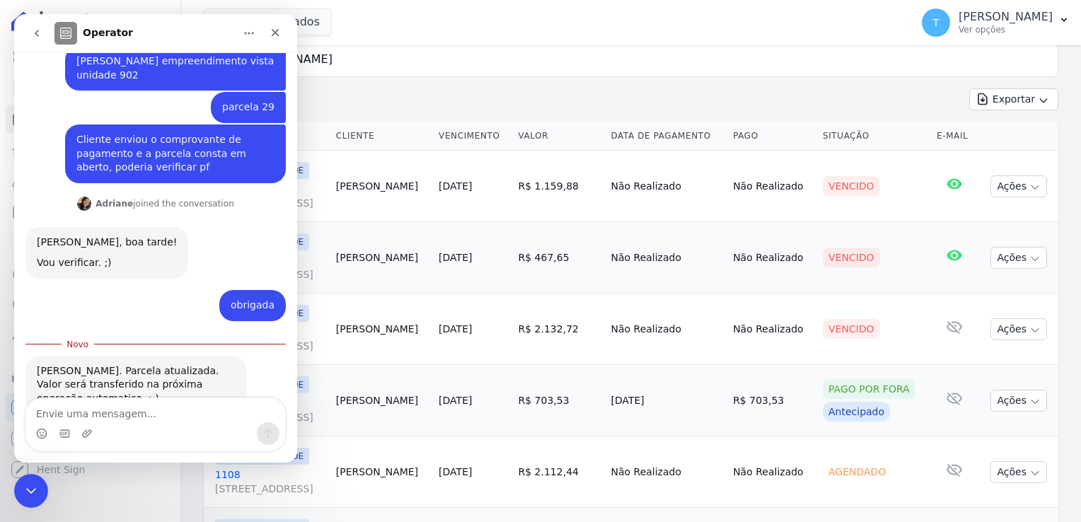
scroll to position [249, 0]
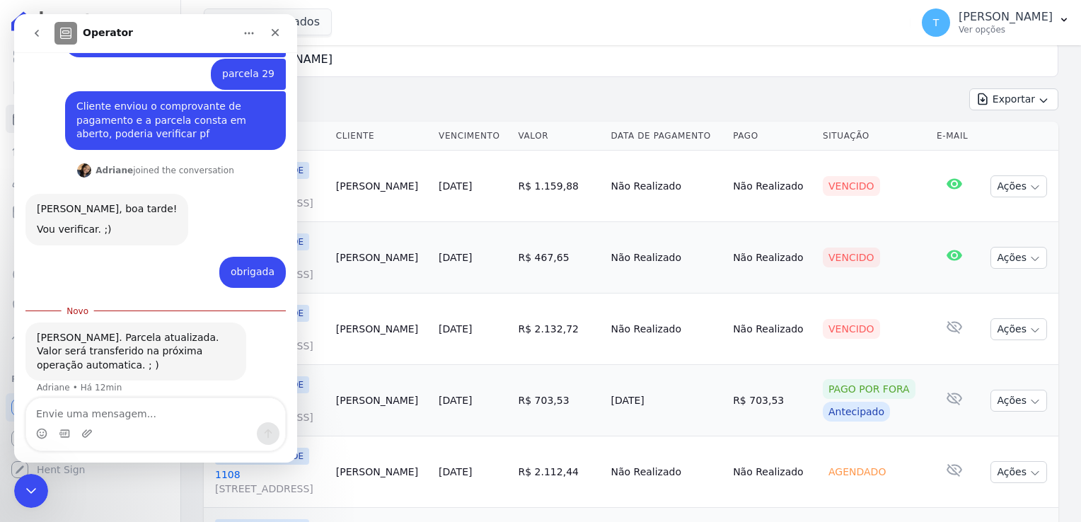
click at [115, 408] on textarea "Envie uma mensagem..." at bounding box center [155, 410] width 259 height 24
type textarea "muito obrigada"
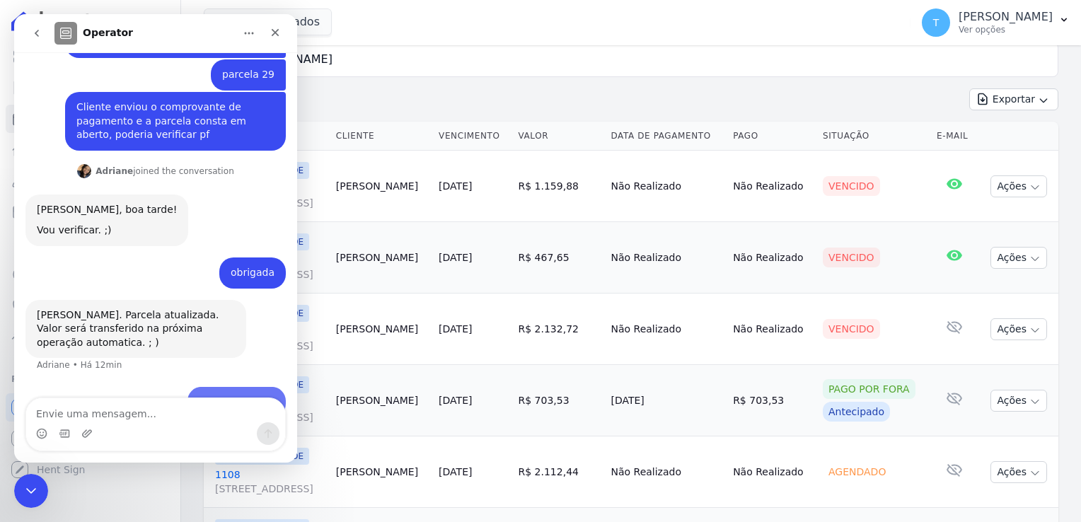
scroll to position [267, 0]
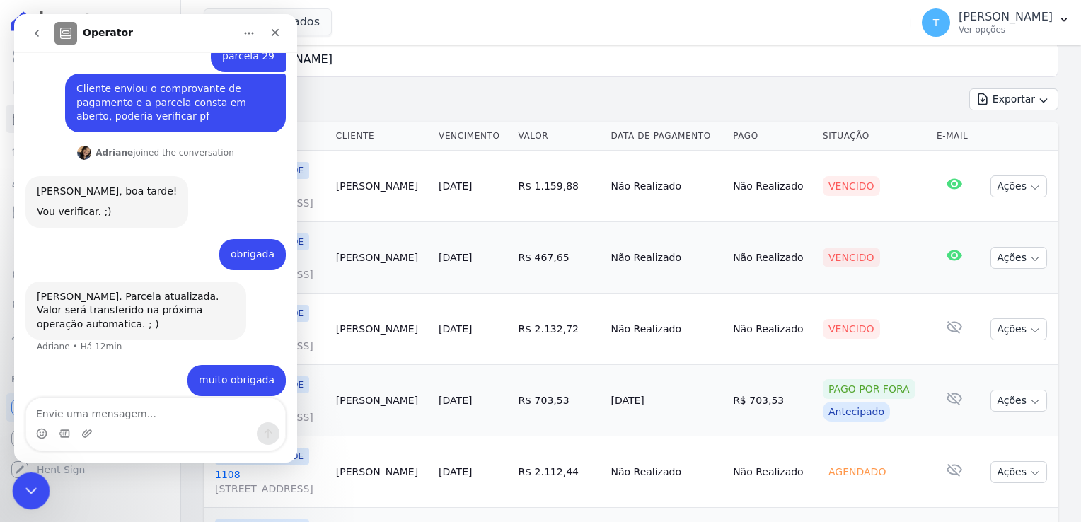
click at [34, 486] on icon "Encerramento do Messenger da Intercom" at bounding box center [29, 488] width 17 height 17
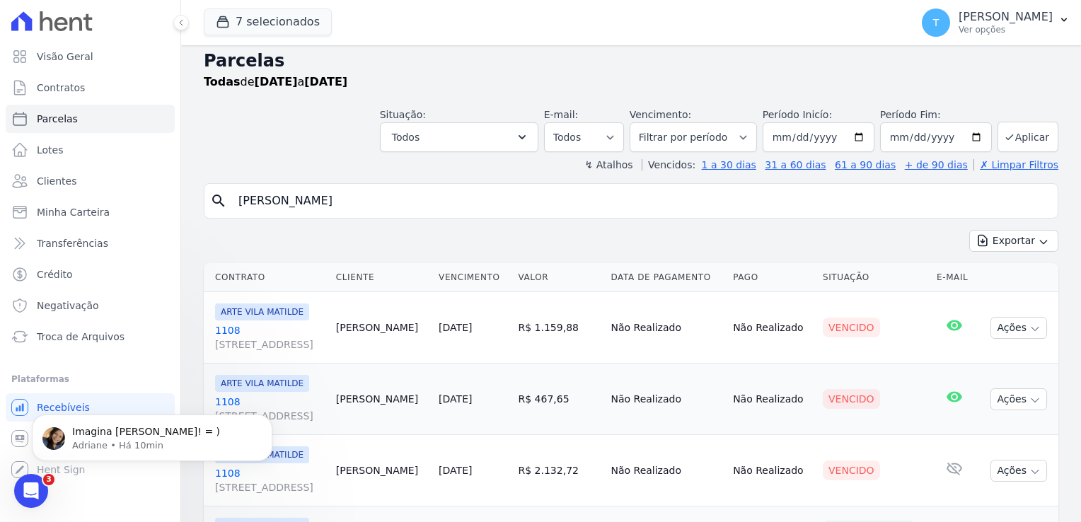
scroll to position [0, 0]
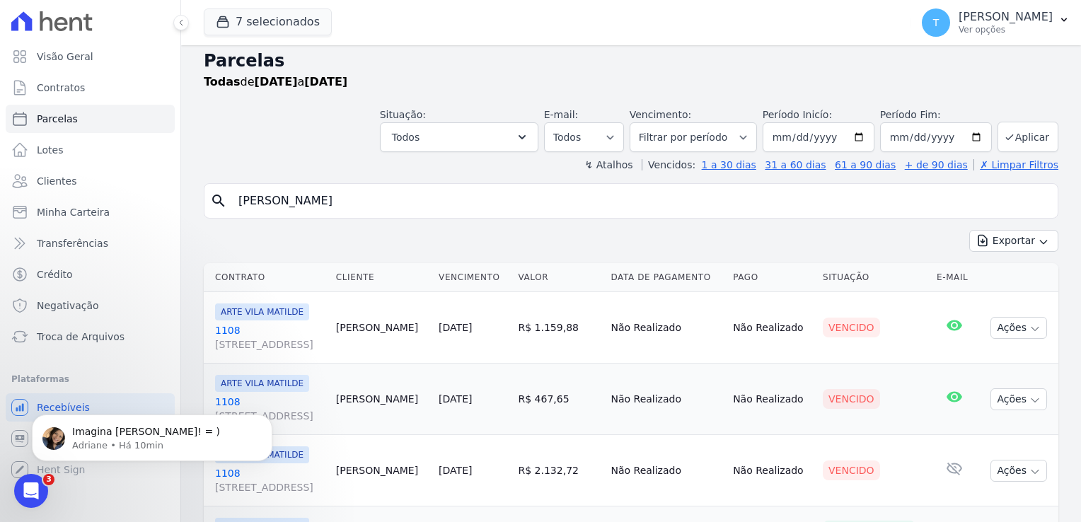
drag, startPoint x: 419, startPoint y: 204, endPoint x: 217, endPoint y: 197, distance: 201.7
click at [217, 197] on div "search [PERSON_NAME]" at bounding box center [631, 200] width 855 height 35
paste input "[PERSON_NAME]"
type input "[PERSON_NAME]"
click at [35, 492] on icon "Abertura do Messenger da Intercom" at bounding box center [29, 489] width 23 height 23
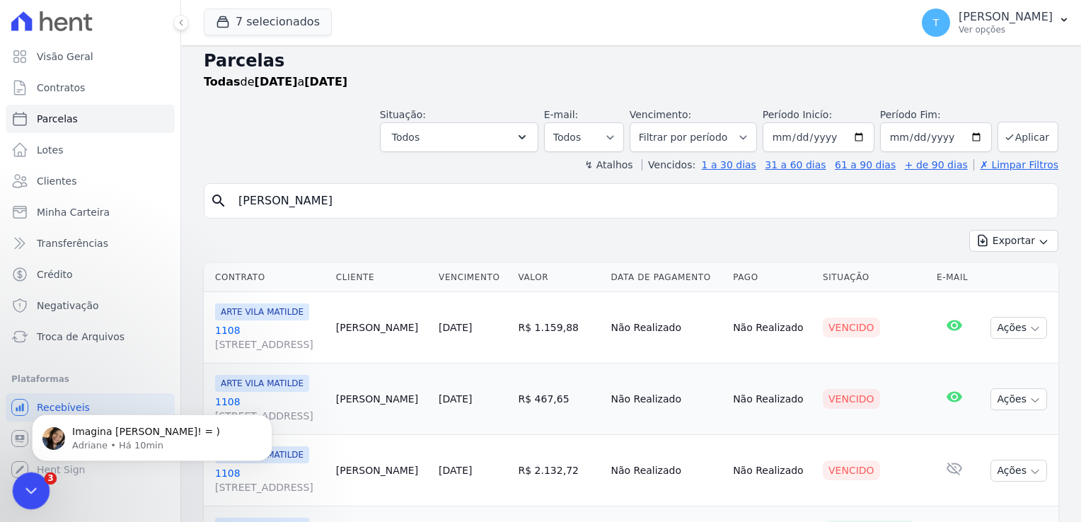
select select
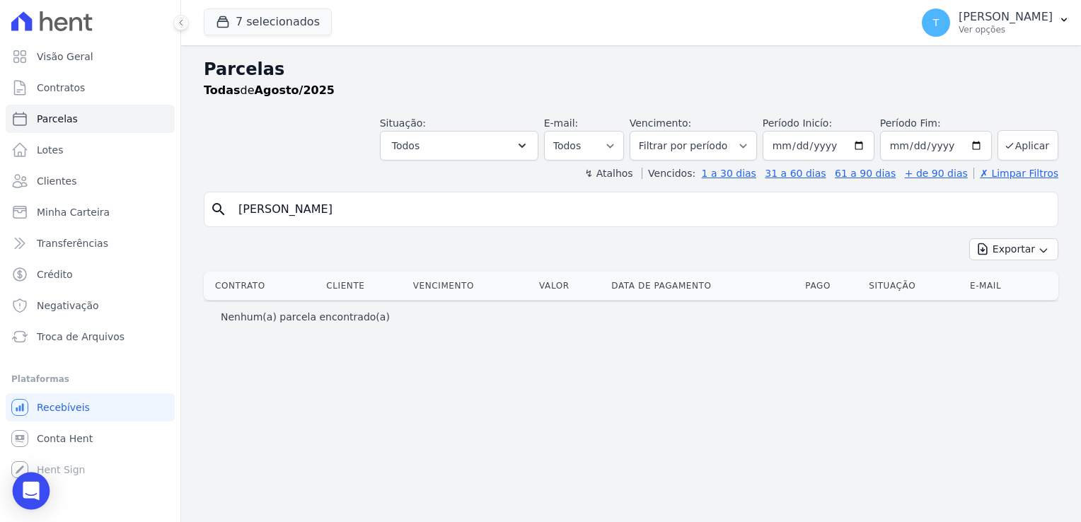
drag, startPoint x: 23, startPoint y: 19, endPoint x: 37, endPoint y: 492, distance: 473.6
click at [37, 493] on icon "Open Intercom Messenger" at bounding box center [31, 491] width 16 height 18
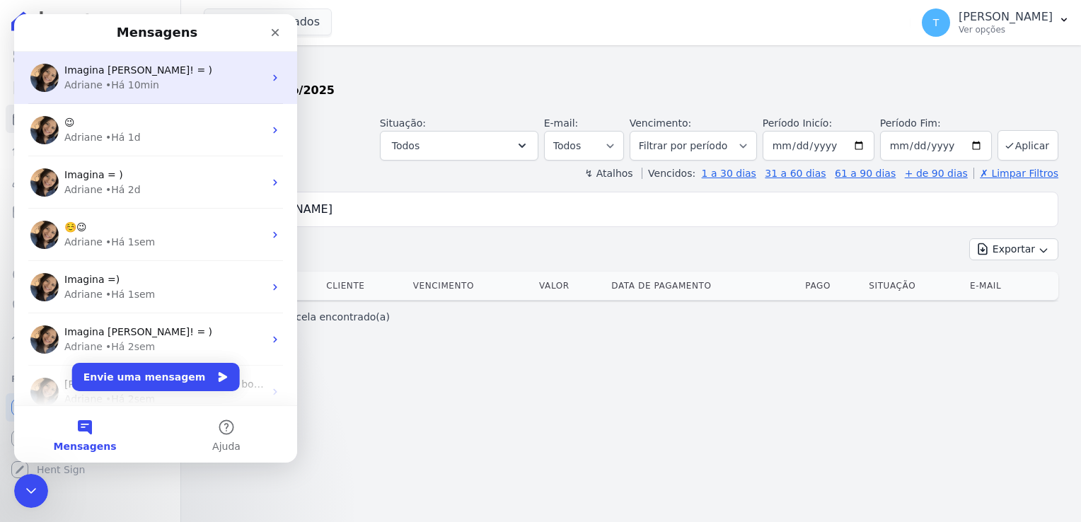
click at [169, 83] on div "Adriane • Há 10min" at bounding box center [164, 85] width 200 height 15
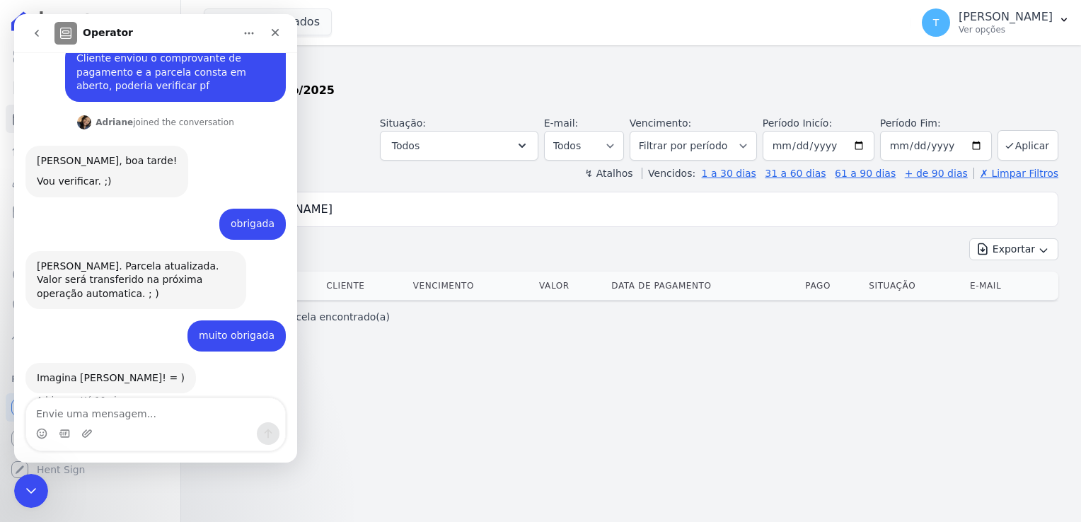
scroll to position [310, 0]
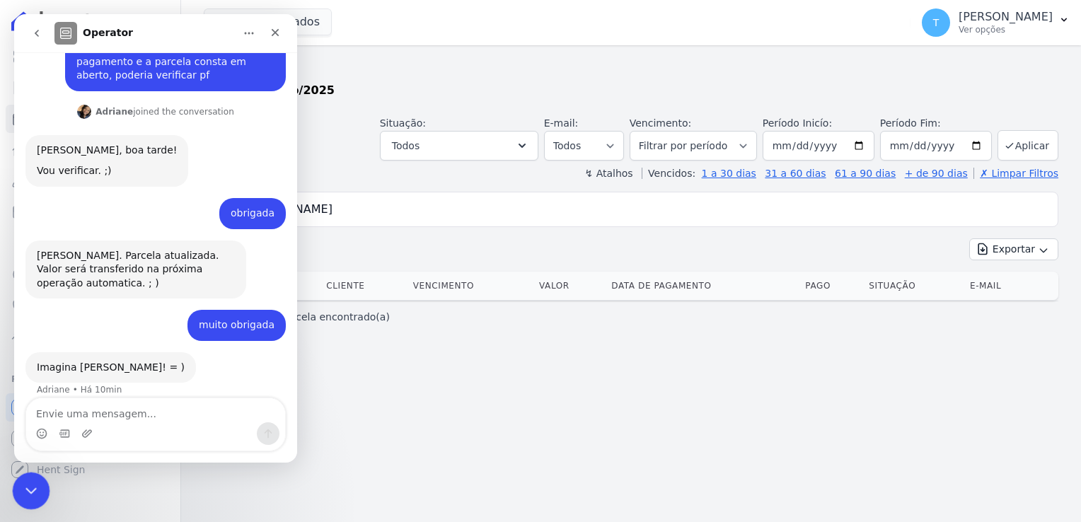
click at [33, 497] on div "Encerramento do Messenger da Intercom" at bounding box center [29, 489] width 34 height 34
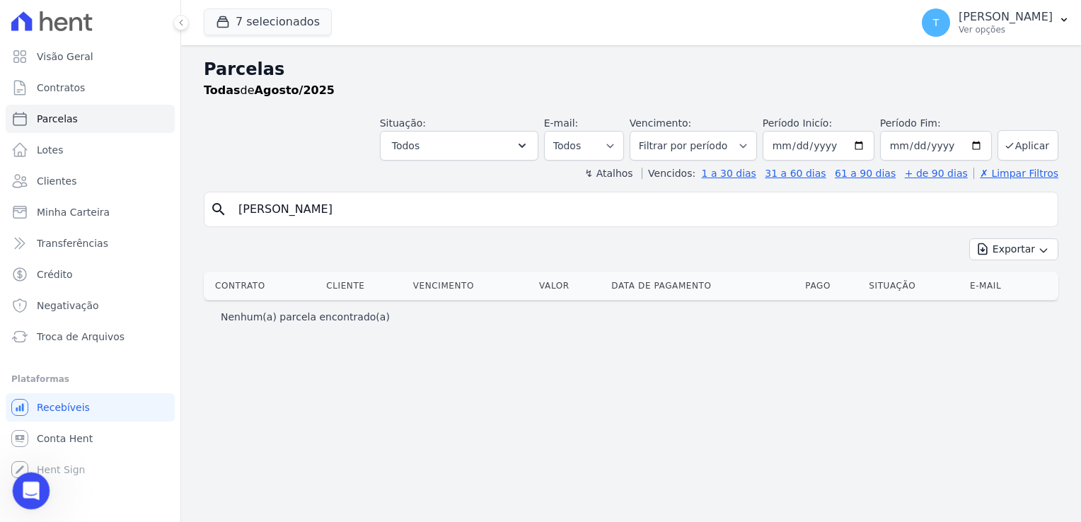
scroll to position [309, 0]
click at [922, 205] on input "Ketlen Silva De Brito" at bounding box center [641, 209] width 822 height 28
select select
drag, startPoint x: 359, startPoint y: 205, endPoint x: 189, endPoint y: 212, distance: 170.6
click at [189, 212] on div "Parcelas Todas de Agosto/2025 Situação: Agendado Em Aberto Pago Processando Can…" at bounding box center [631, 283] width 900 height 477
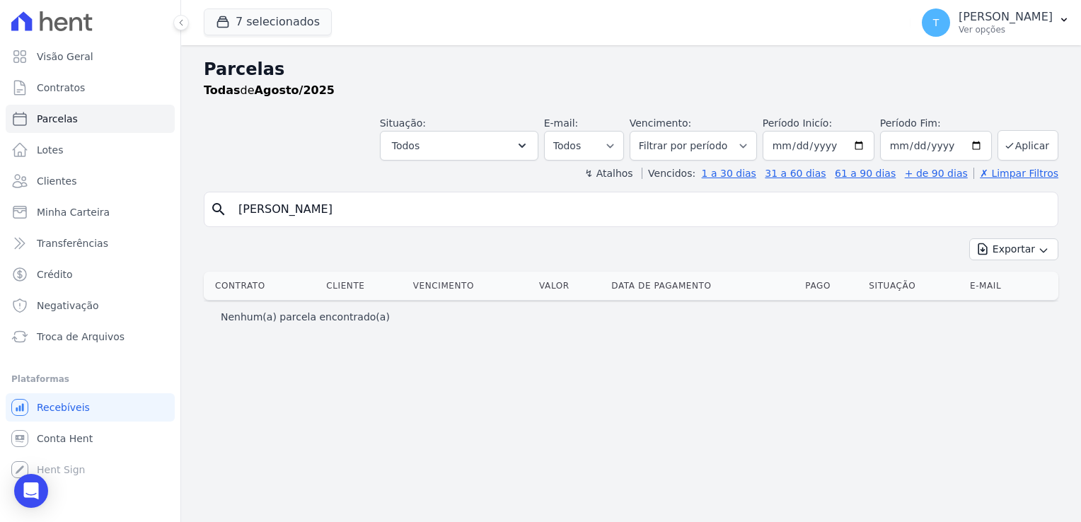
paste input "Sidney Rony Ferreira Rosa"
type input "Sidney Rony Ferreira Rosa"
select select
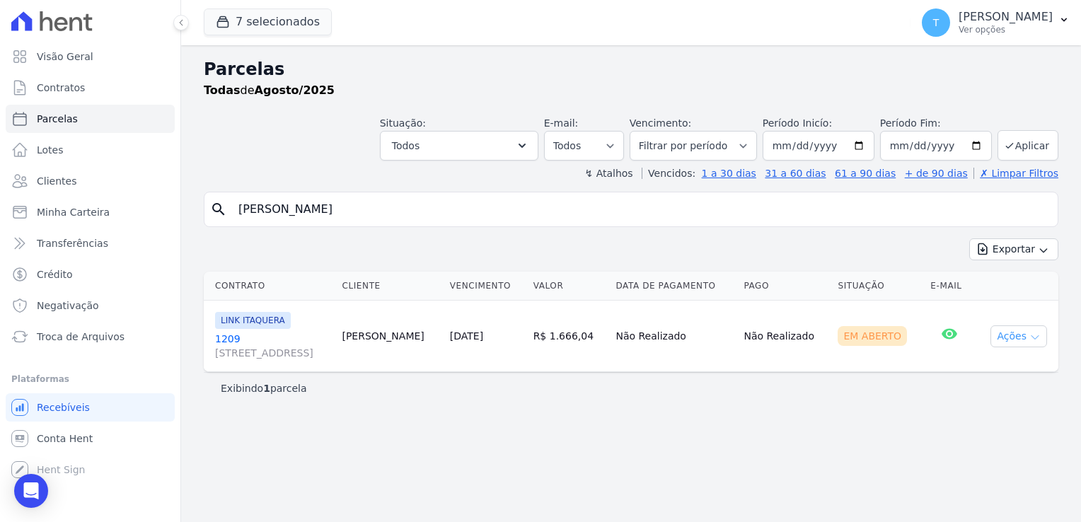
click at [1041, 333] on button "Ações" at bounding box center [1019, 336] width 57 height 22
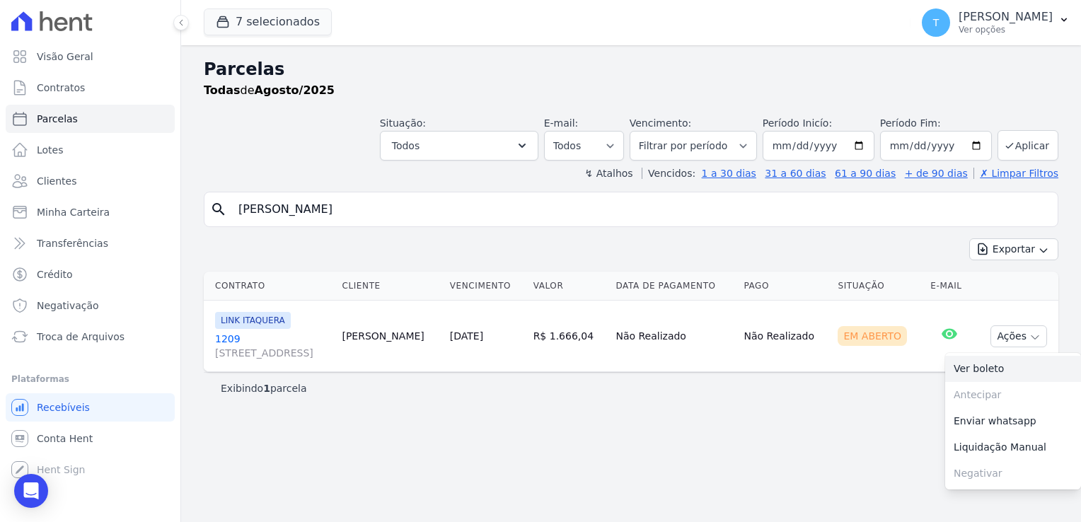
click at [996, 364] on link "Ver boleto" at bounding box center [1013, 369] width 136 height 26
click at [243, 29] on button "7 selecionados" at bounding box center [268, 21] width 128 height 27
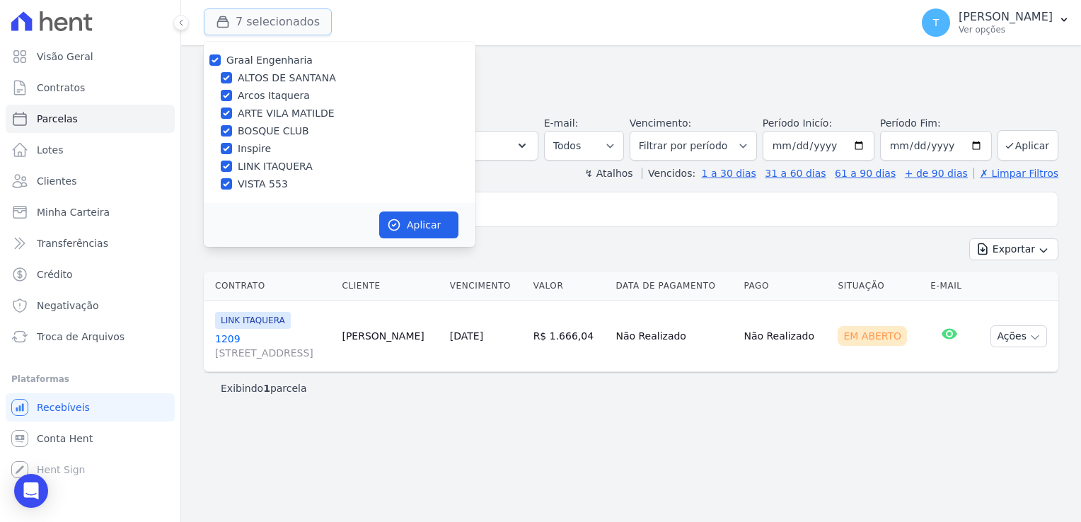
click at [244, 27] on button "7 selecionados" at bounding box center [268, 21] width 128 height 27
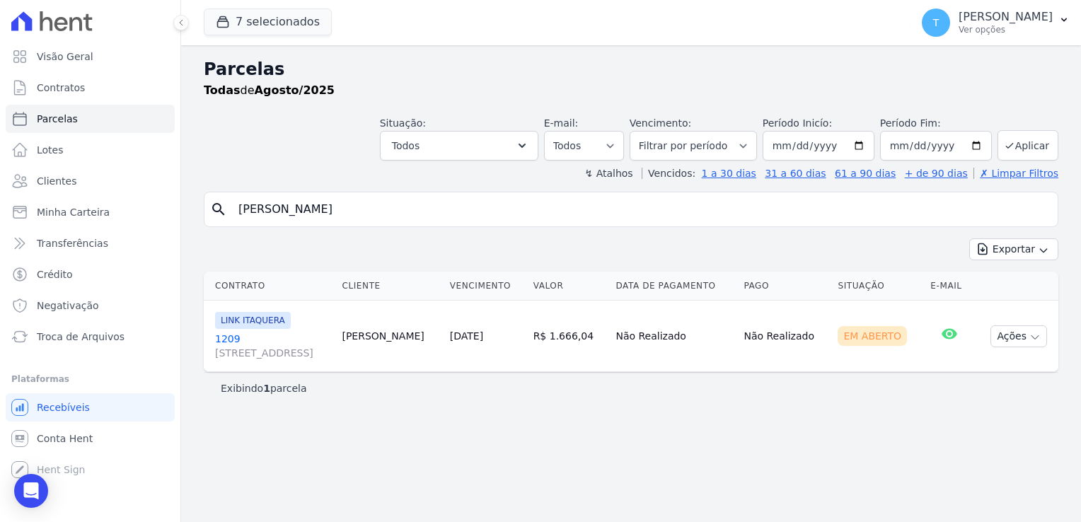
drag, startPoint x: 393, startPoint y: 207, endPoint x: 188, endPoint y: 210, distance: 204.5
click at [188, 210] on div "Parcelas Todas de Agosto/2025 Situação: Agendado Em Aberto Pago Processando Can…" at bounding box center [631, 283] width 900 height 477
paste input "Denis Martins De Campos"
type input "Denis Martins De Campos"
select select
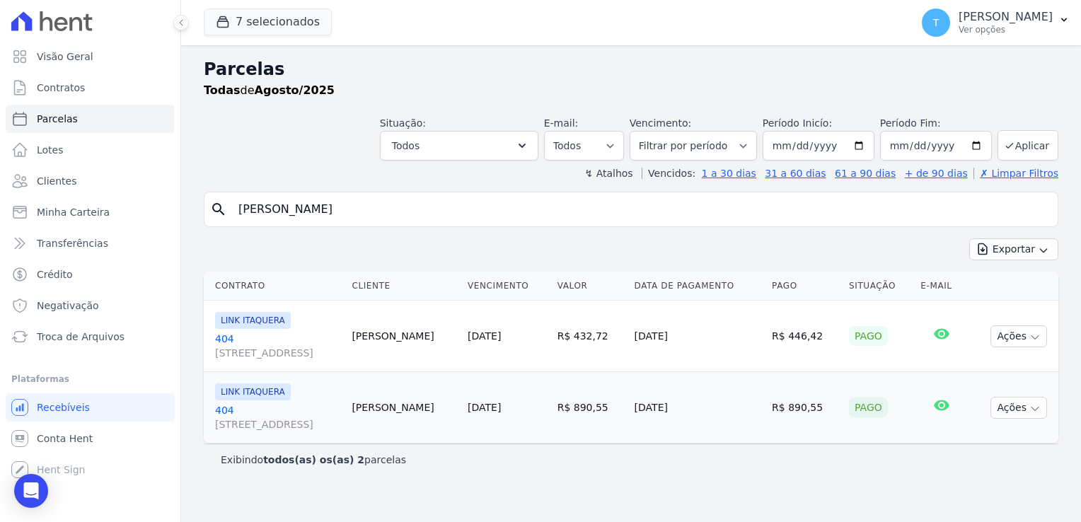
click at [224, 335] on link "404 Avenida Angélica, 2248, andar 11, Consolação" at bounding box center [277, 346] width 125 height 28
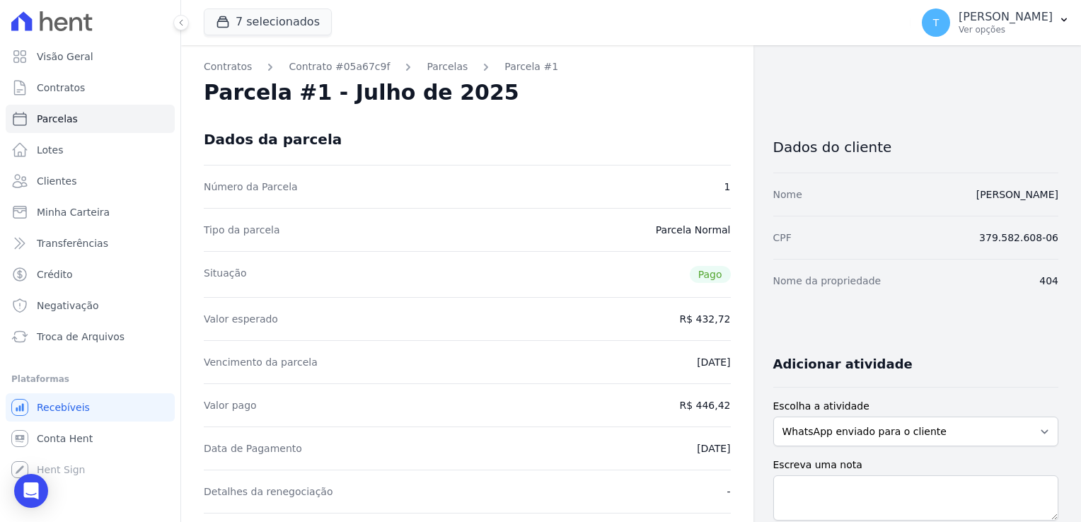
select select
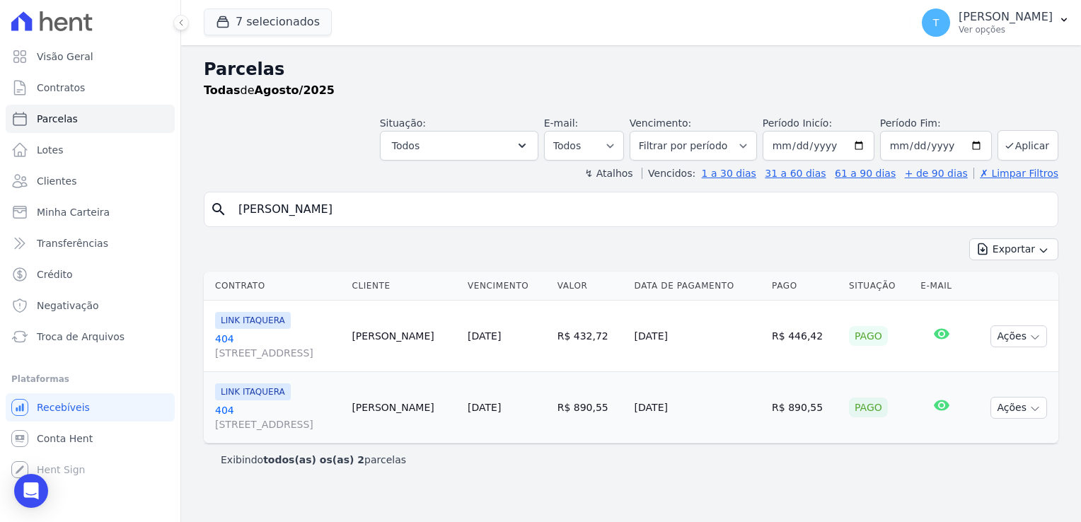
click at [262, 389] on span "LINK ITAQUERA" at bounding box center [253, 391] width 76 height 17
click at [238, 398] on span "LINK ITAQUERA" at bounding box center [253, 391] width 76 height 17
click at [220, 411] on link "404 Avenida Angélica, 2248, andar 11, Consolação" at bounding box center [277, 417] width 125 height 28
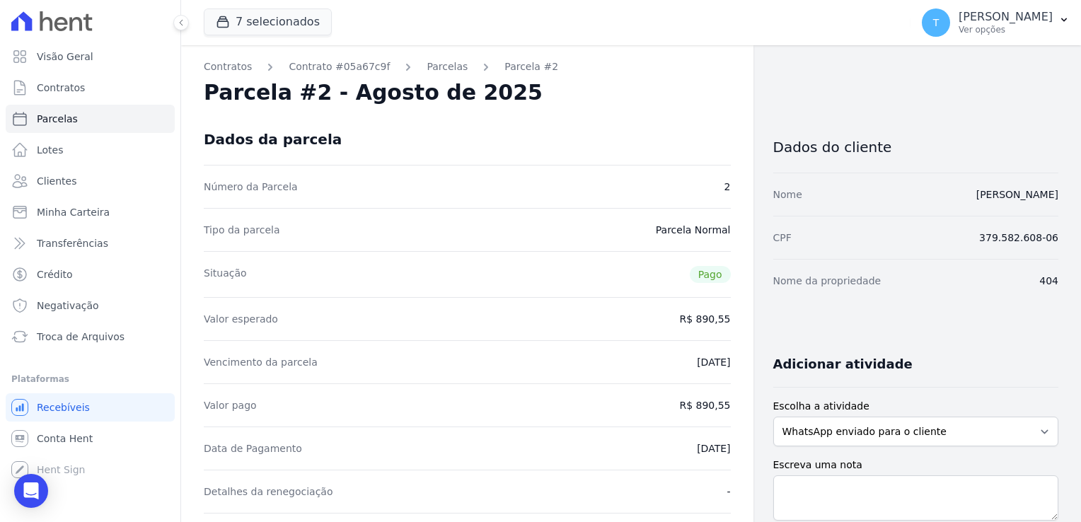
select select
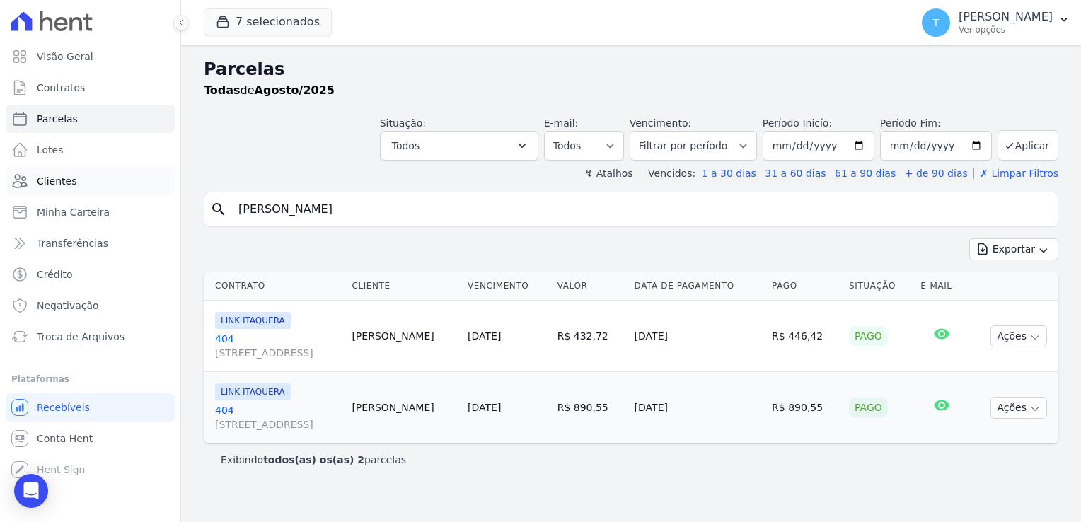
click at [56, 185] on span "Clientes" at bounding box center [57, 181] width 40 height 14
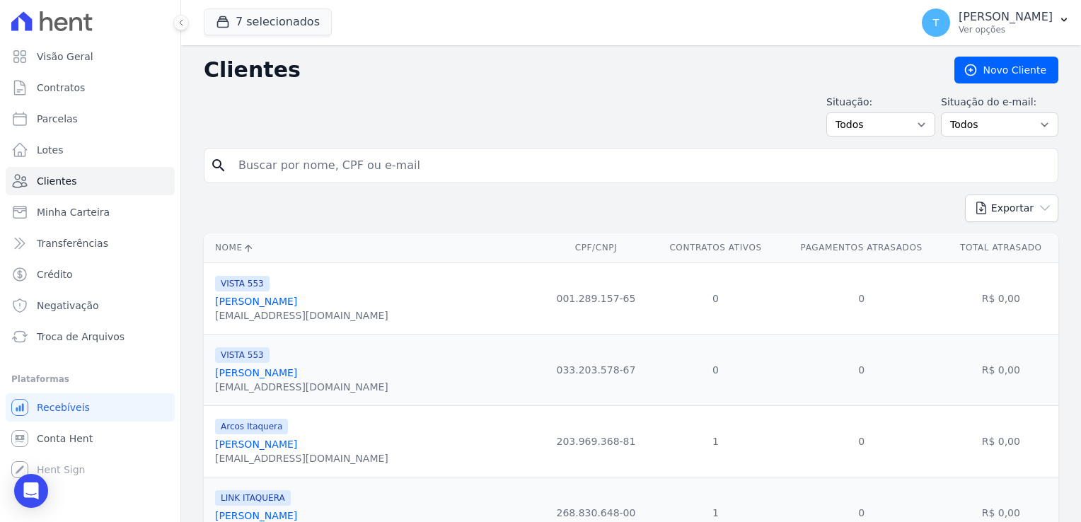
click at [295, 169] on input "search" at bounding box center [641, 165] width 822 height 28
paste input "Carolina Silva Souza"
type input "Carolina Silva Souza"
click at [775, 165] on input "Carolina Silva Souza" at bounding box center [641, 165] width 822 height 28
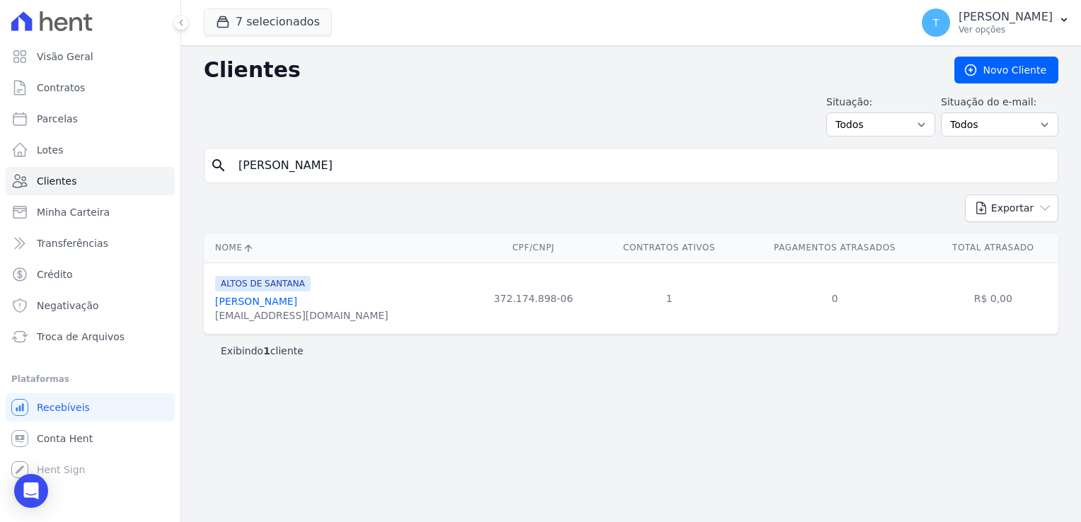
click at [273, 301] on link "Carolina Silva Souza" at bounding box center [256, 301] width 82 height 11
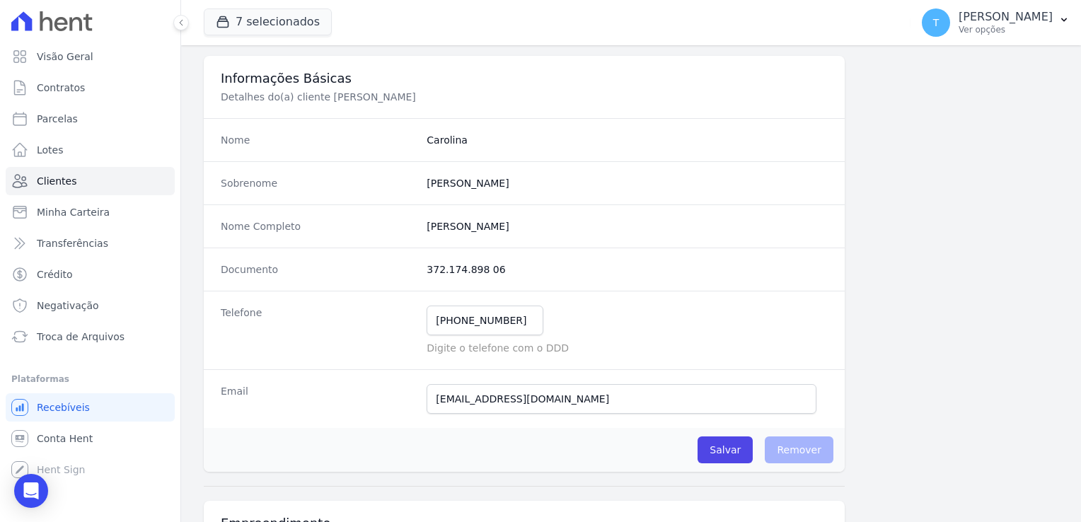
scroll to position [71, 0]
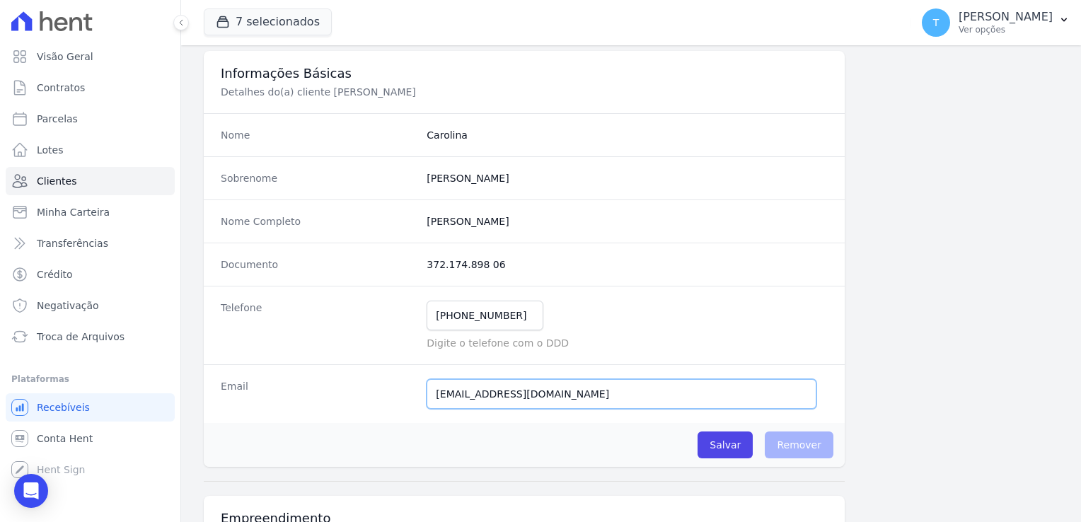
drag, startPoint x: 567, startPoint y: 394, endPoint x: 421, endPoint y: 395, distance: 146.5
click at [421, 395] on div "Email ssouzacarolis@gmail.com Email confirmado." at bounding box center [524, 393] width 641 height 59
paste input "carolinaefelipe19"
type input "carolinaefelipe19@gmail.com"
click at [732, 446] on input "Salvar" at bounding box center [725, 445] width 55 height 27
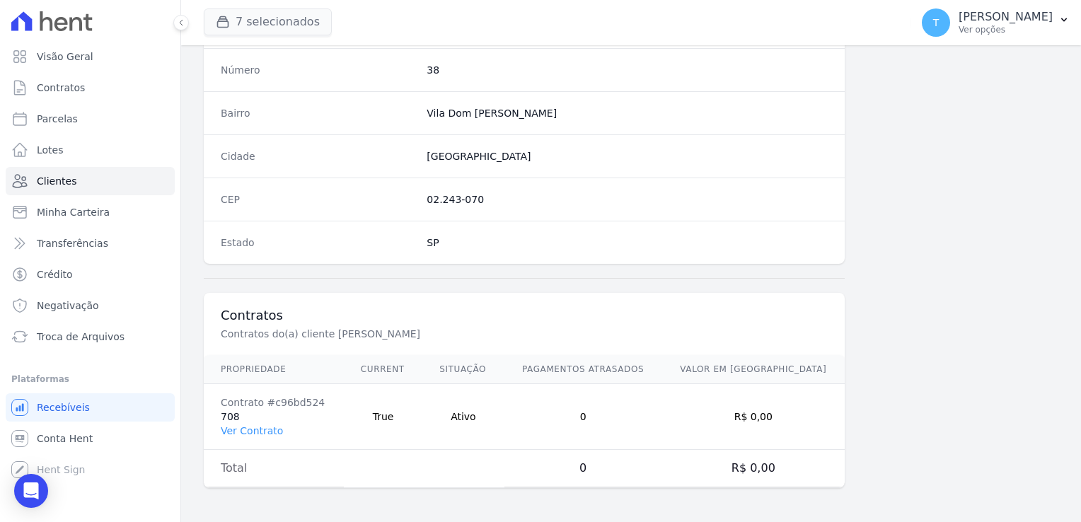
scroll to position [797, 0]
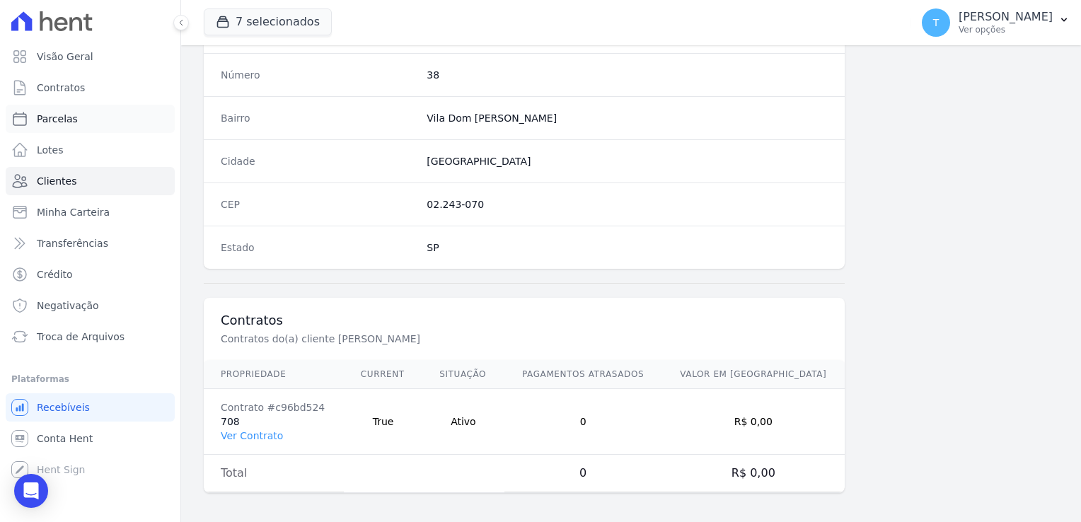
click at [92, 119] on link "Parcelas" at bounding box center [90, 119] width 169 height 28
select select
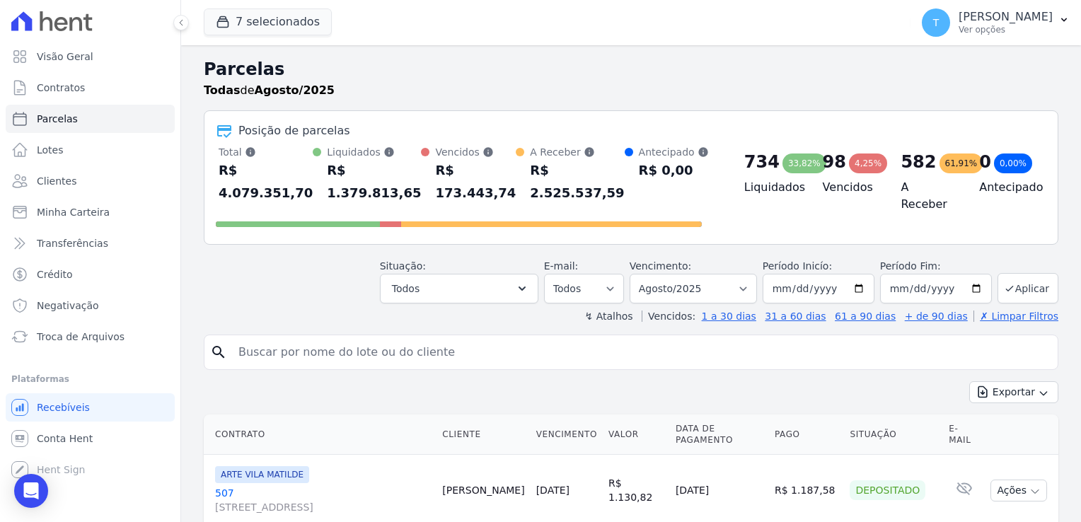
click at [371, 338] on input "search" at bounding box center [641, 352] width 822 height 28
paste input "[PERSON_NAME]"
type input "[PERSON_NAME]"
select select
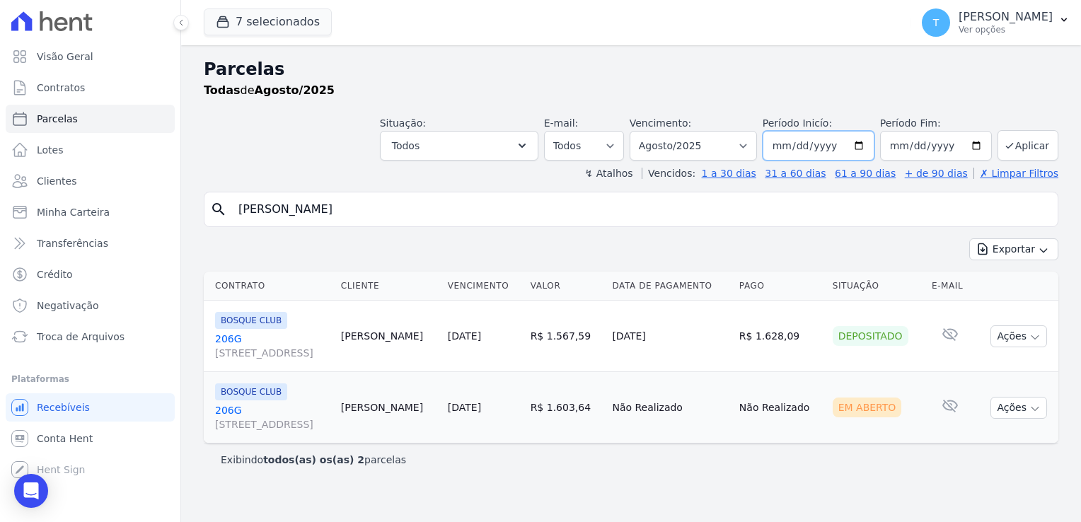
click at [868, 151] on input "2025-08-01" at bounding box center [819, 146] width 112 height 30
type input "[DATE]"
click at [1027, 147] on button "Aplicar" at bounding box center [1028, 145] width 61 height 30
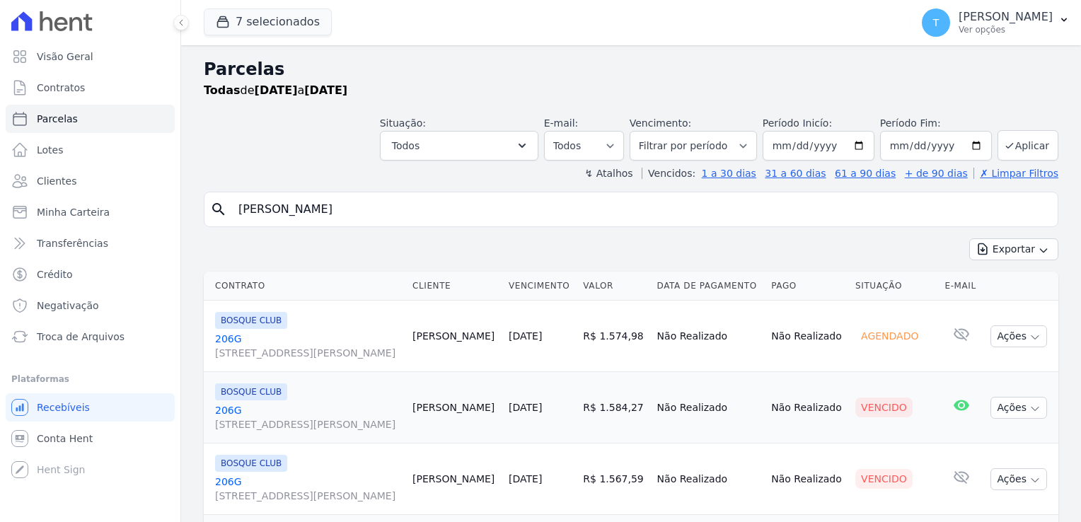
select select
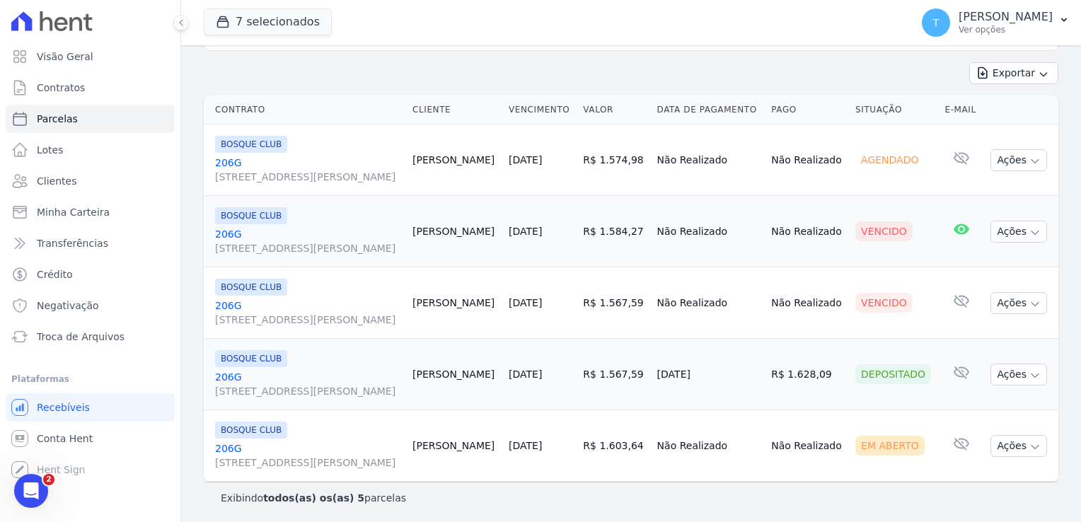
scroll to position [177, 0]
click at [1069, 26] on button "T [PERSON_NAME] Ver opções" at bounding box center [996, 23] width 171 height 40
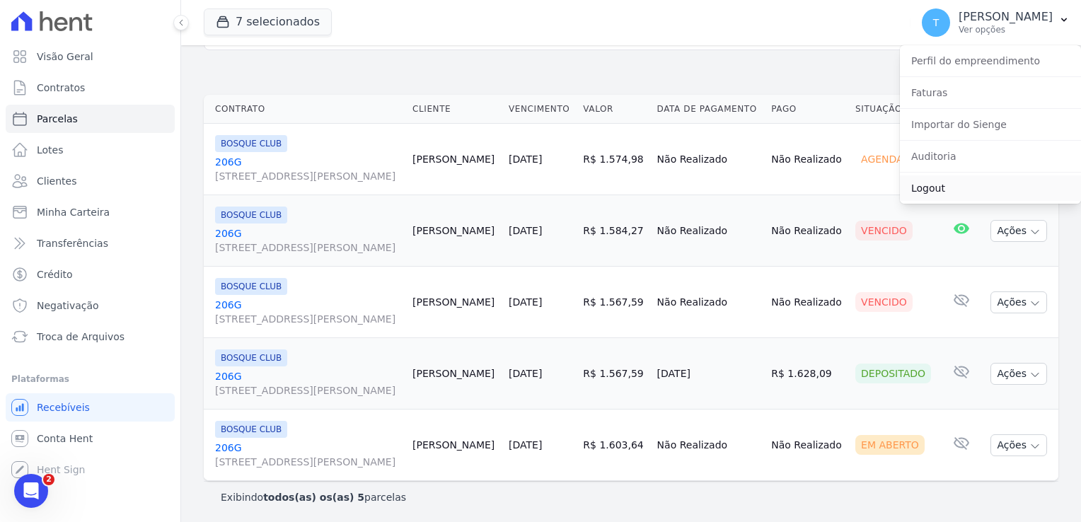
click at [944, 191] on link "Logout" at bounding box center [990, 187] width 181 height 25
